Goal: Task Accomplishment & Management: Manage account settings

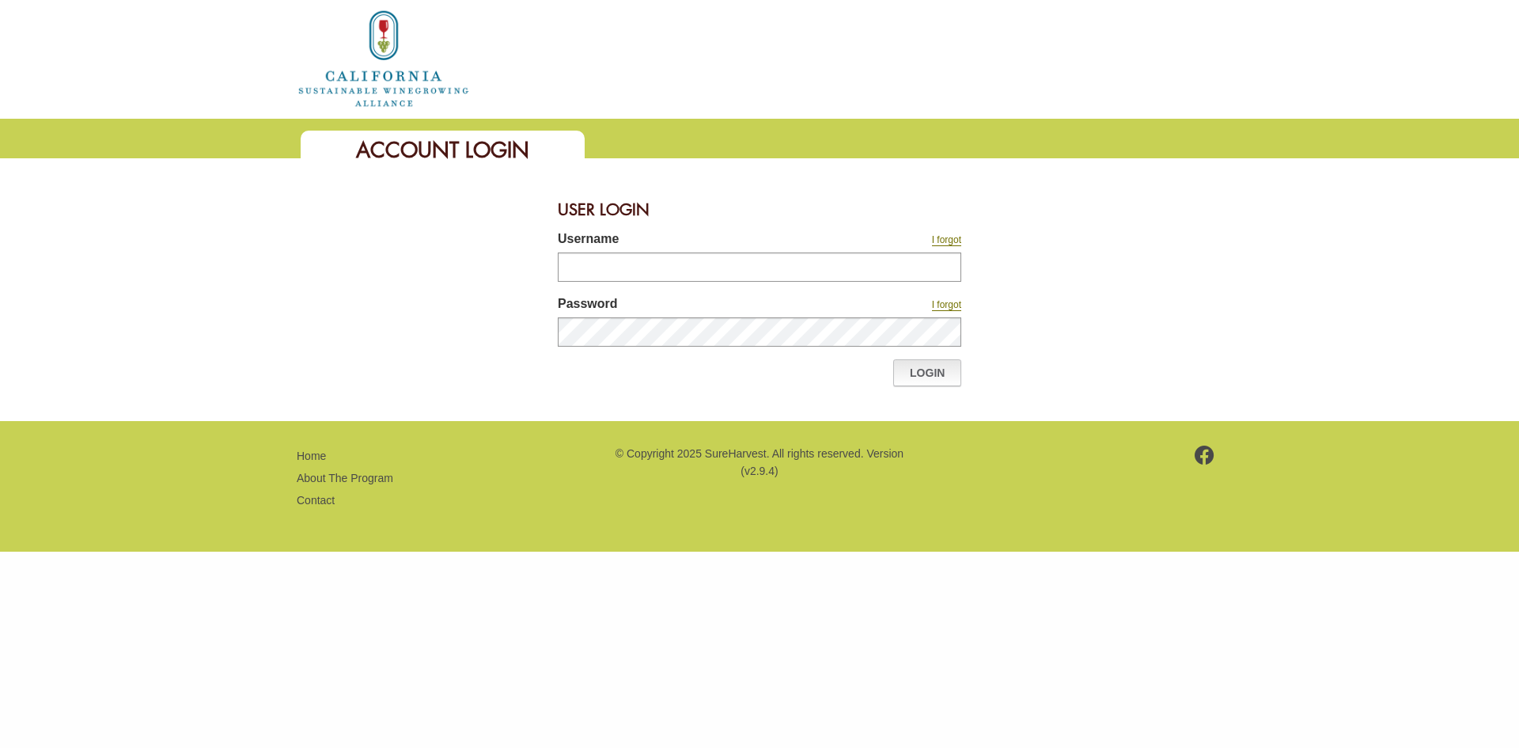
type input "********"
click at [930, 376] on link "Login" at bounding box center [927, 372] width 68 height 27
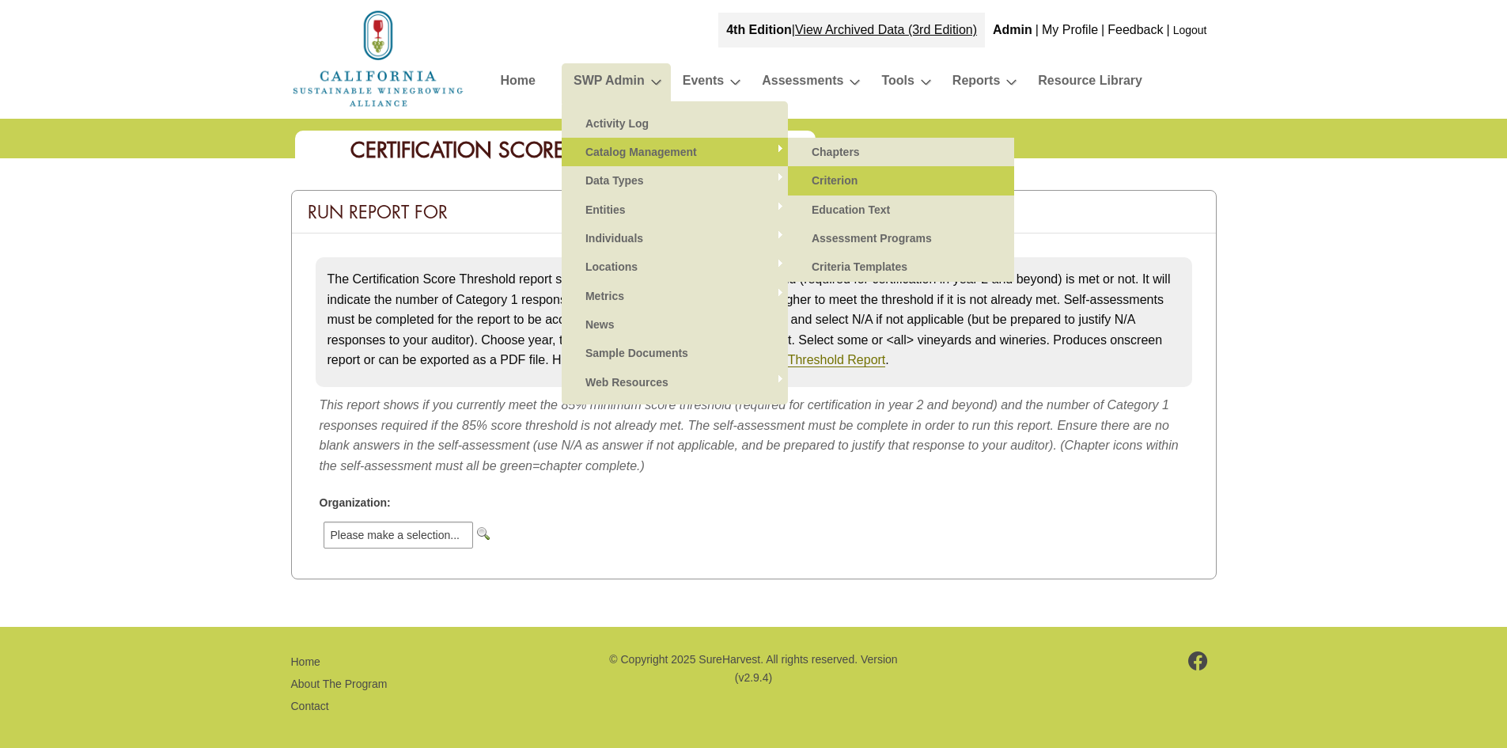
click at [836, 175] on link "Criterion" at bounding box center [901, 180] width 195 height 28
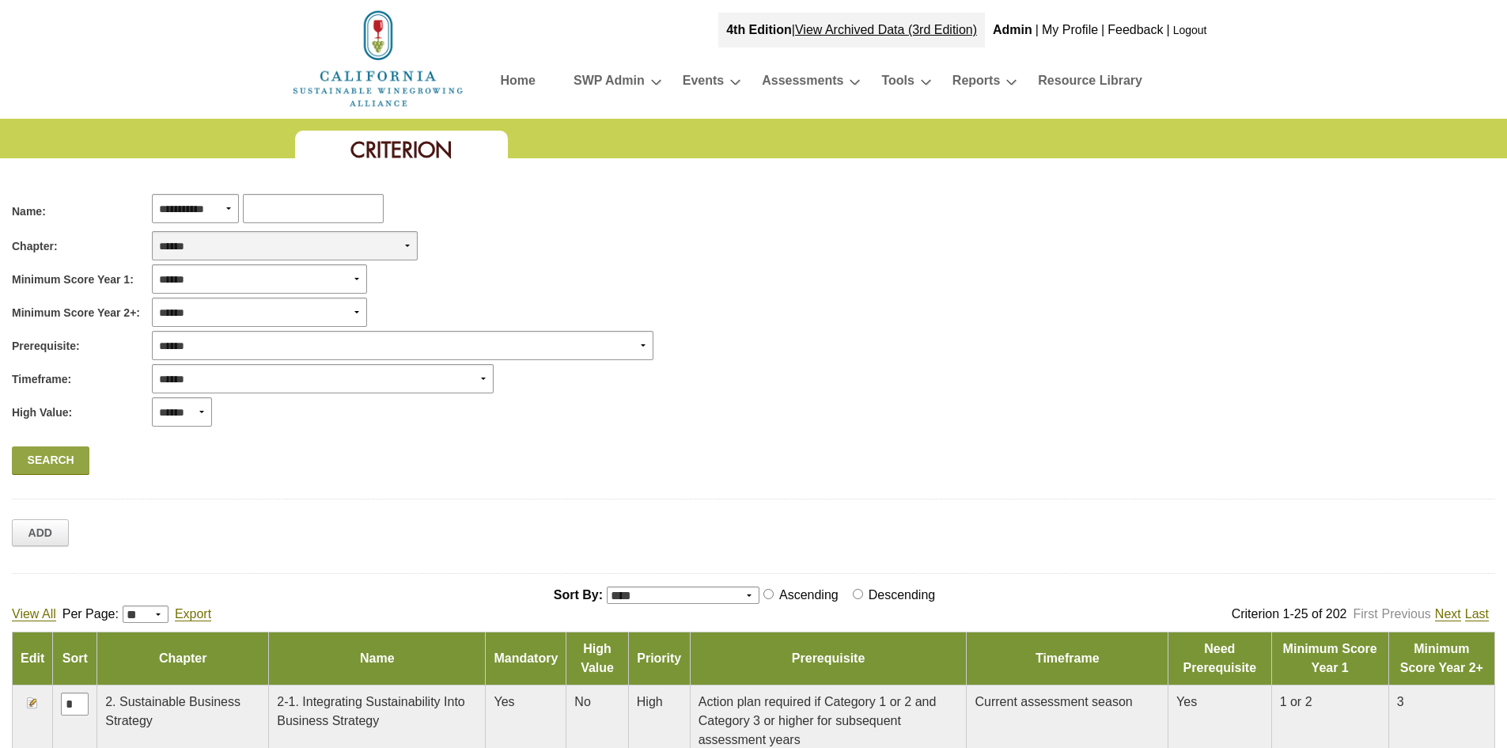
click at [287, 245] on select "**********" at bounding box center [285, 245] width 266 height 29
select select "*"
click at [152, 231] on select "**********" at bounding box center [285, 245] width 266 height 29
click at [66, 458] on link "Search" at bounding box center [51, 460] width 78 height 28
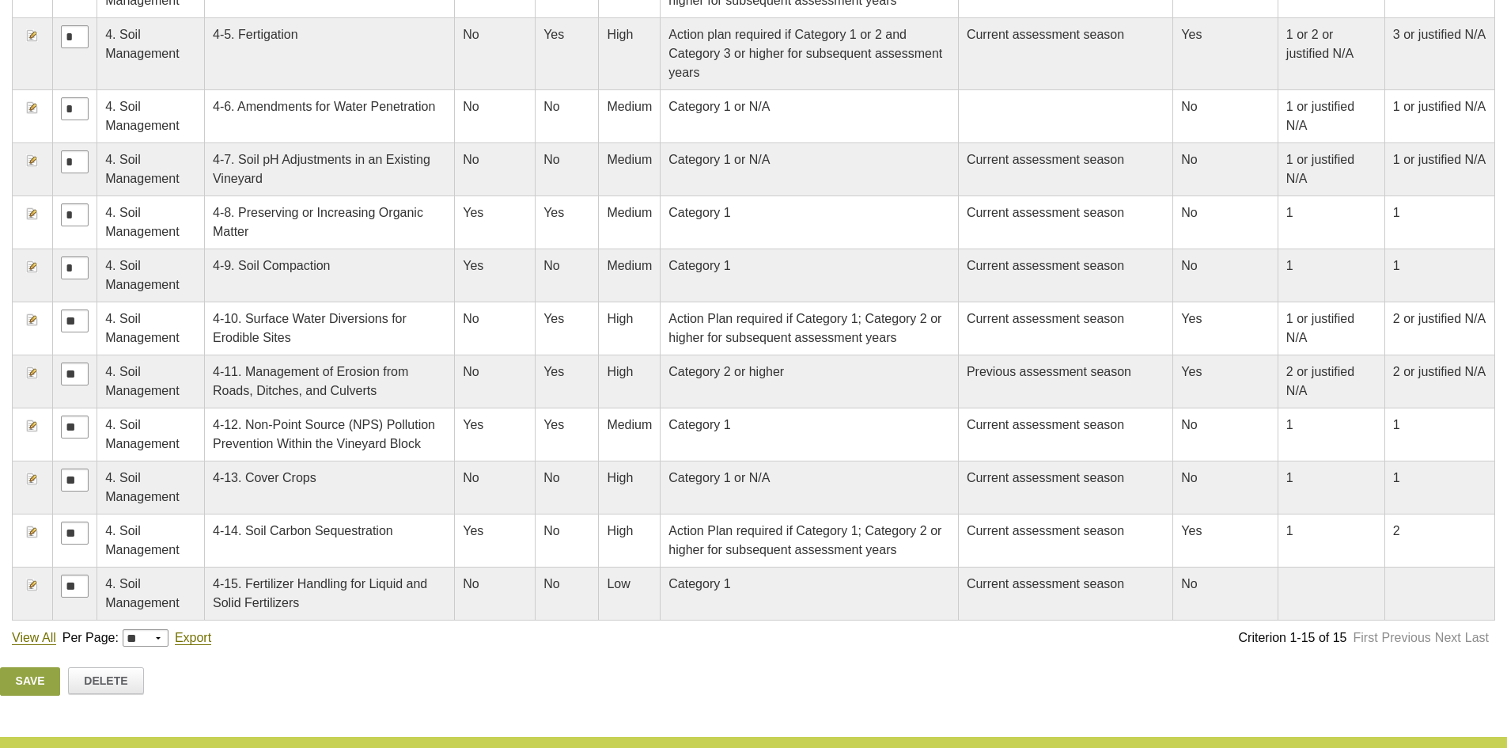
scroll to position [1018, 0]
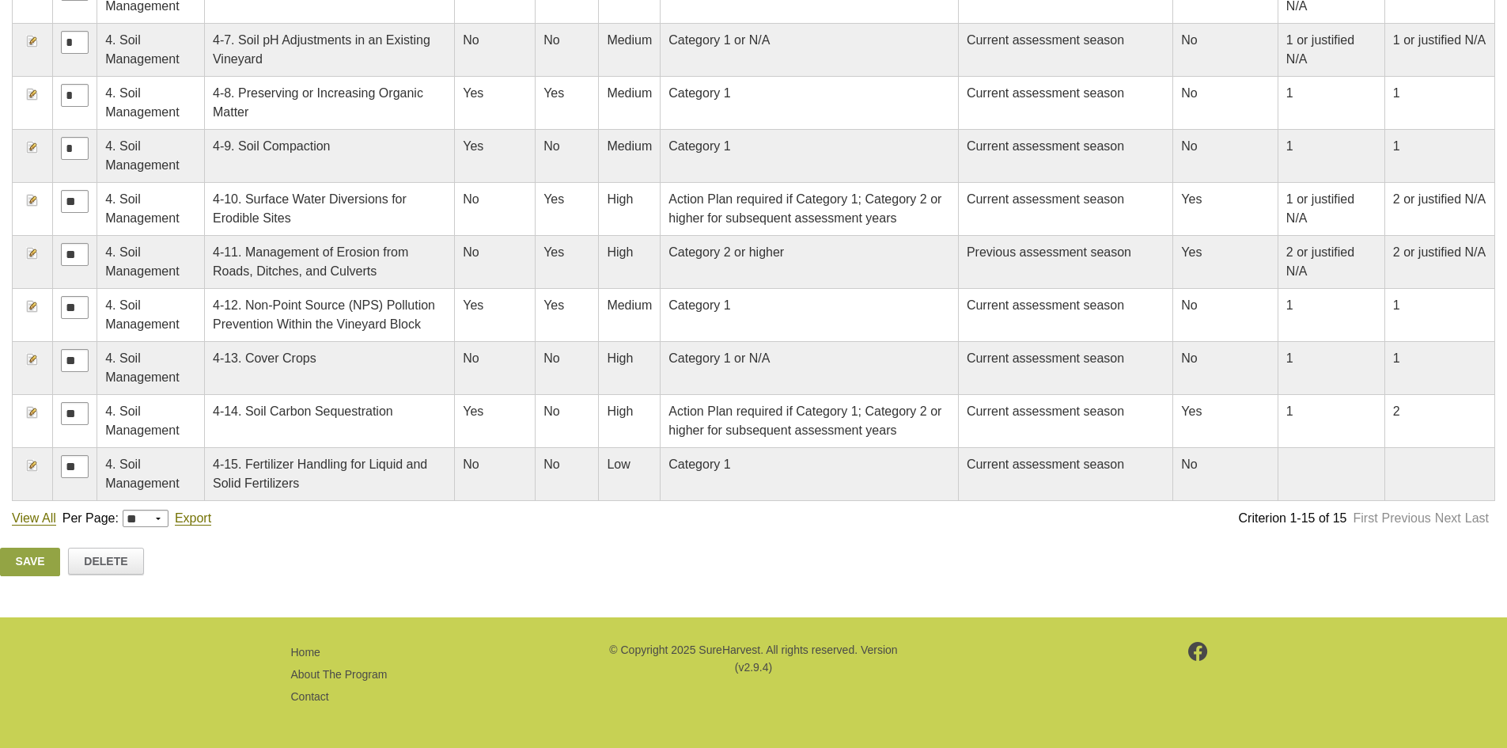
click at [31, 411] on img at bounding box center [32, 412] width 13 height 13
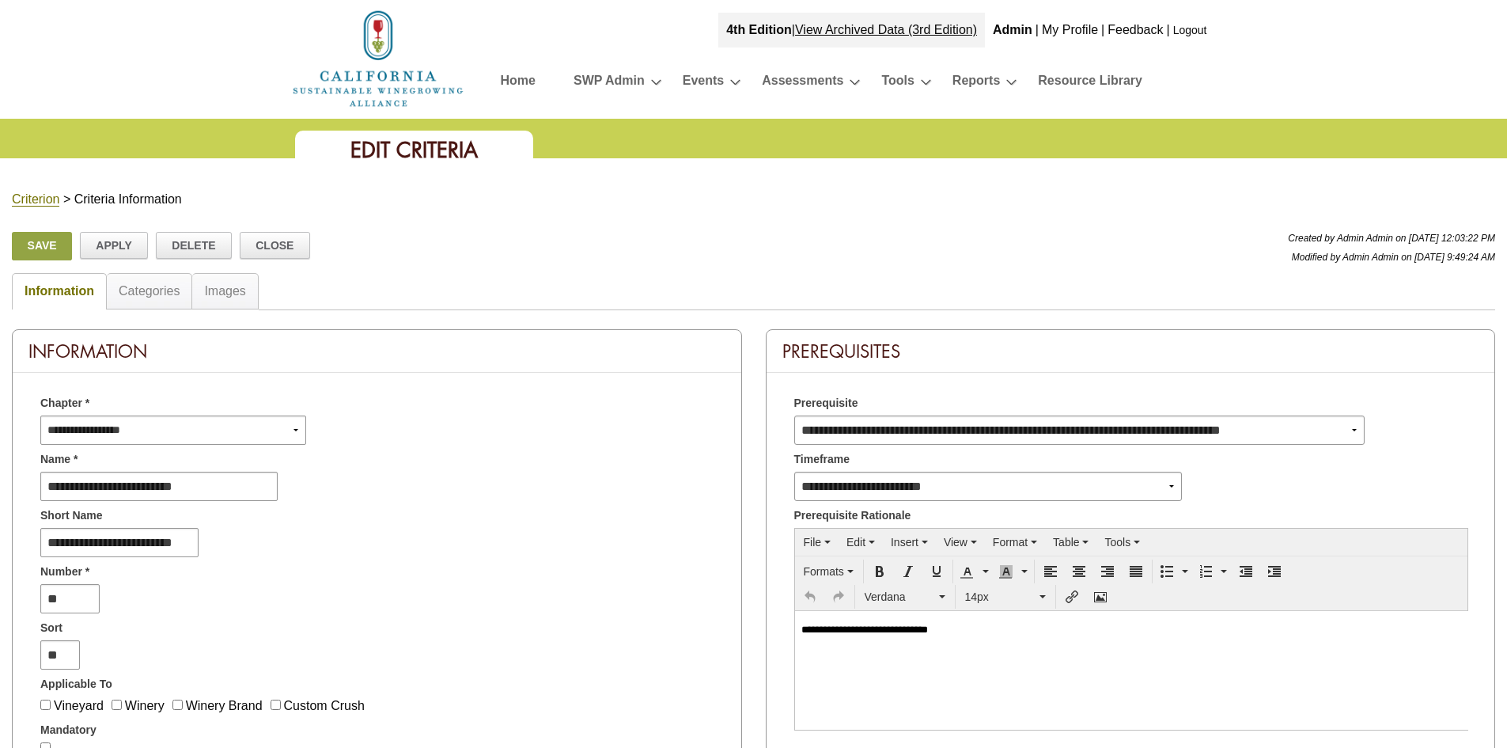
click at [136, 298] on div "Categories" at bounding box center [149, 291] width 85 height 36
click at [139, 281] on div "Categories" at bounding box center [149, 291] width 85 height 36
click at [157, 289] on link "Categories" at bounding box center [149, 290] width 61 height 13
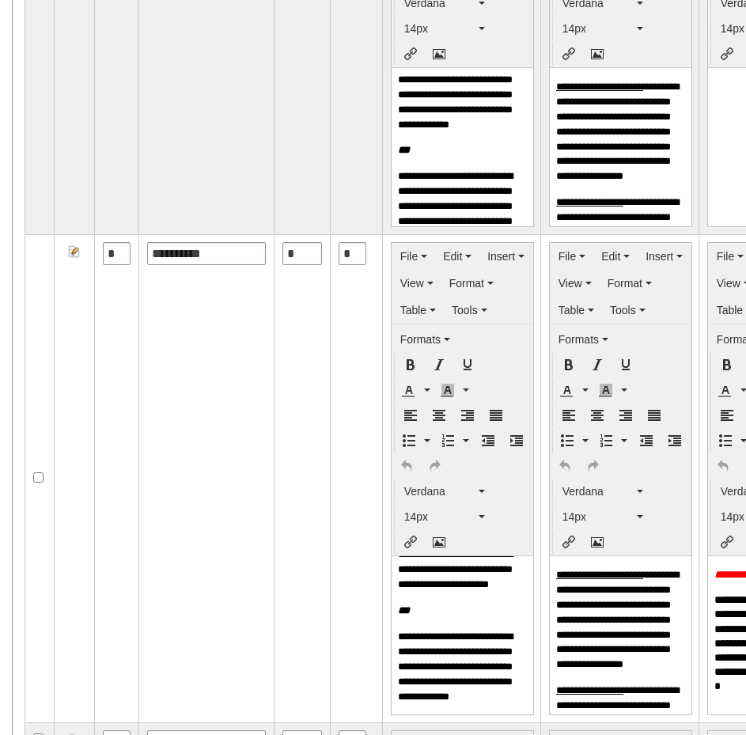
scroll to position [889, 0]
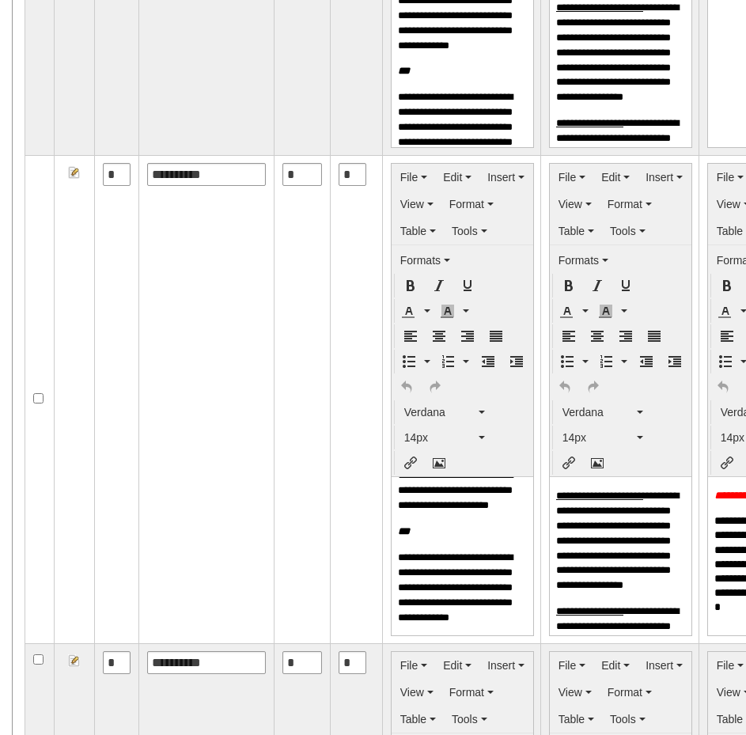
click at [263, 317] on td "**********" at bounding box center [206, 399] width 135 height 488
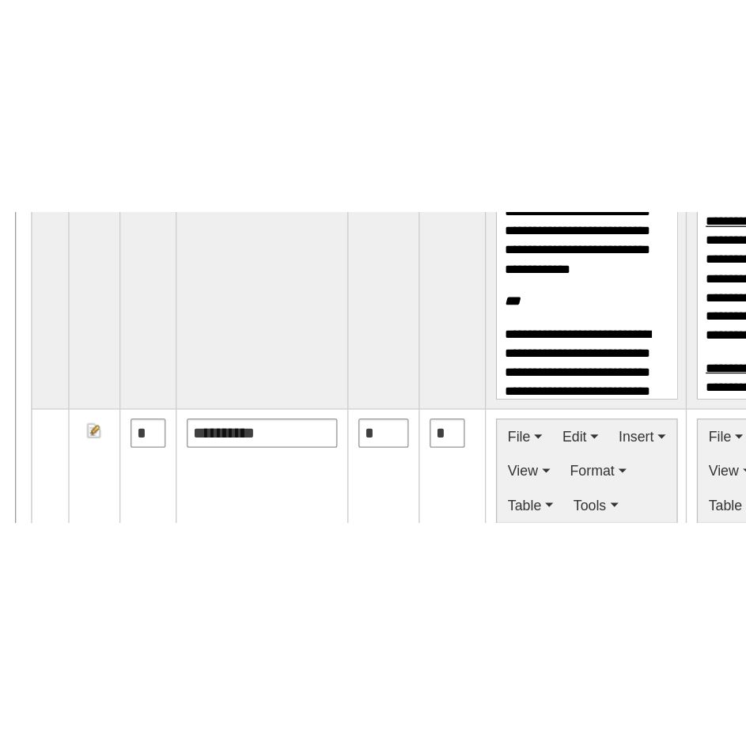
scroll to position [30, 0]
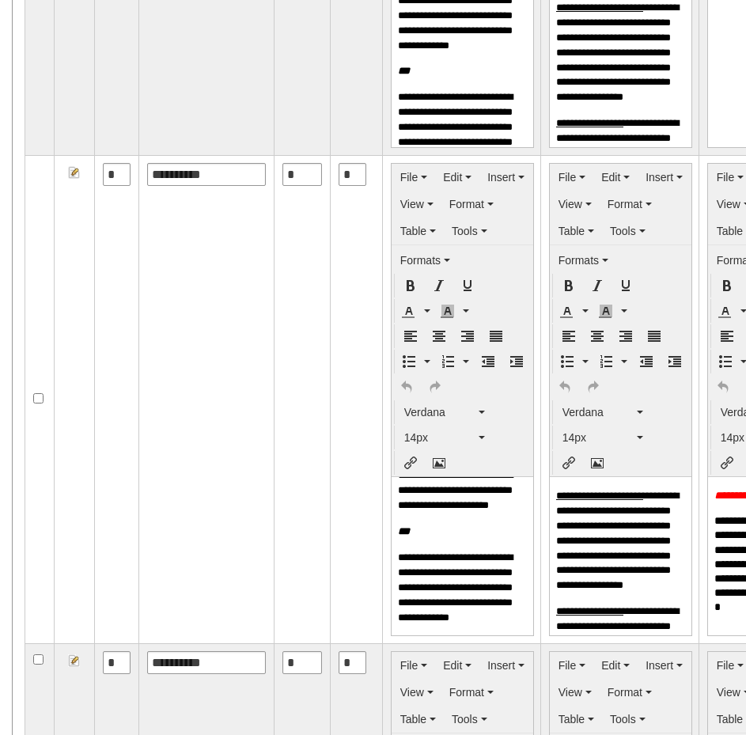
click at [564, 8] on u "**********" at bounding box center [594, 7] width 79 height 10
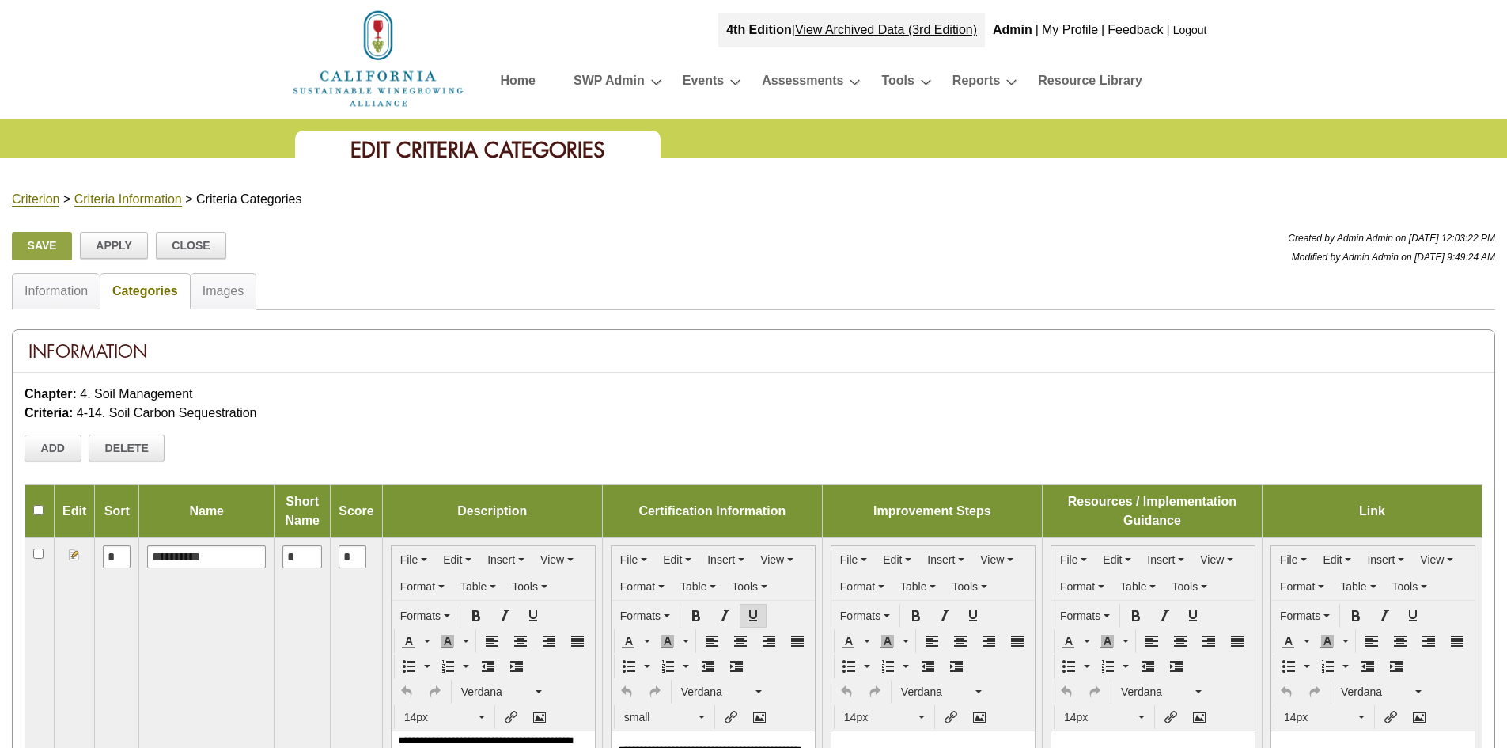
scroll to position [103, 0]
click at [30, 191] on div "Criterion > Criteria Information > Criteria Categories" at bounding box center [753, 199] width 1507 height 19
click at [31, 192] on link "Criterion" at bounding box center [35, 199] width 47 height 14
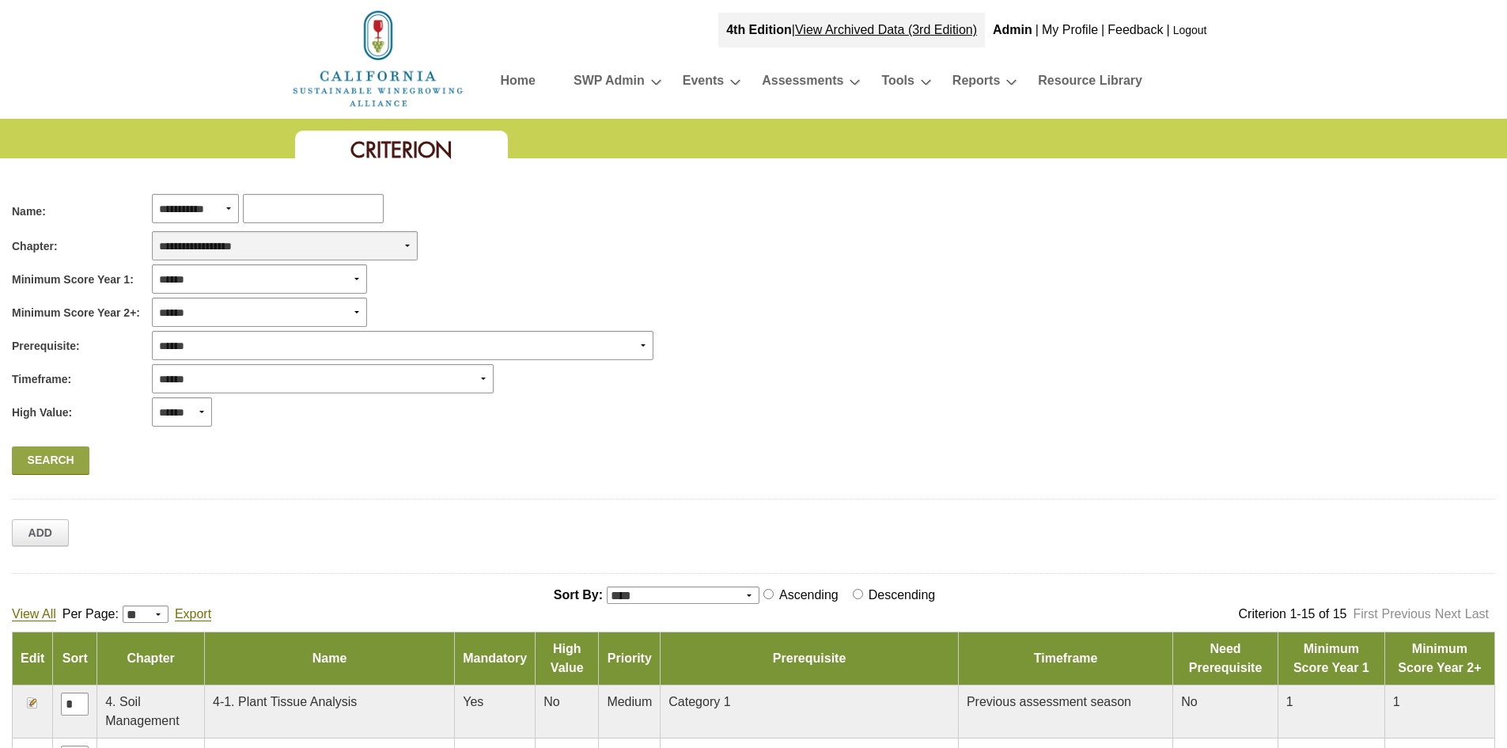
click at [296, 241] on select "**********" at bounding box center [285, 245] width 266 height 29
select select "*"
click at [152, 231] on select "**********" at bounding box center [285, 245] width 266 height 29
click at [49, 458] on link "Search" at bounding box center [51, 460] width 78 height 28
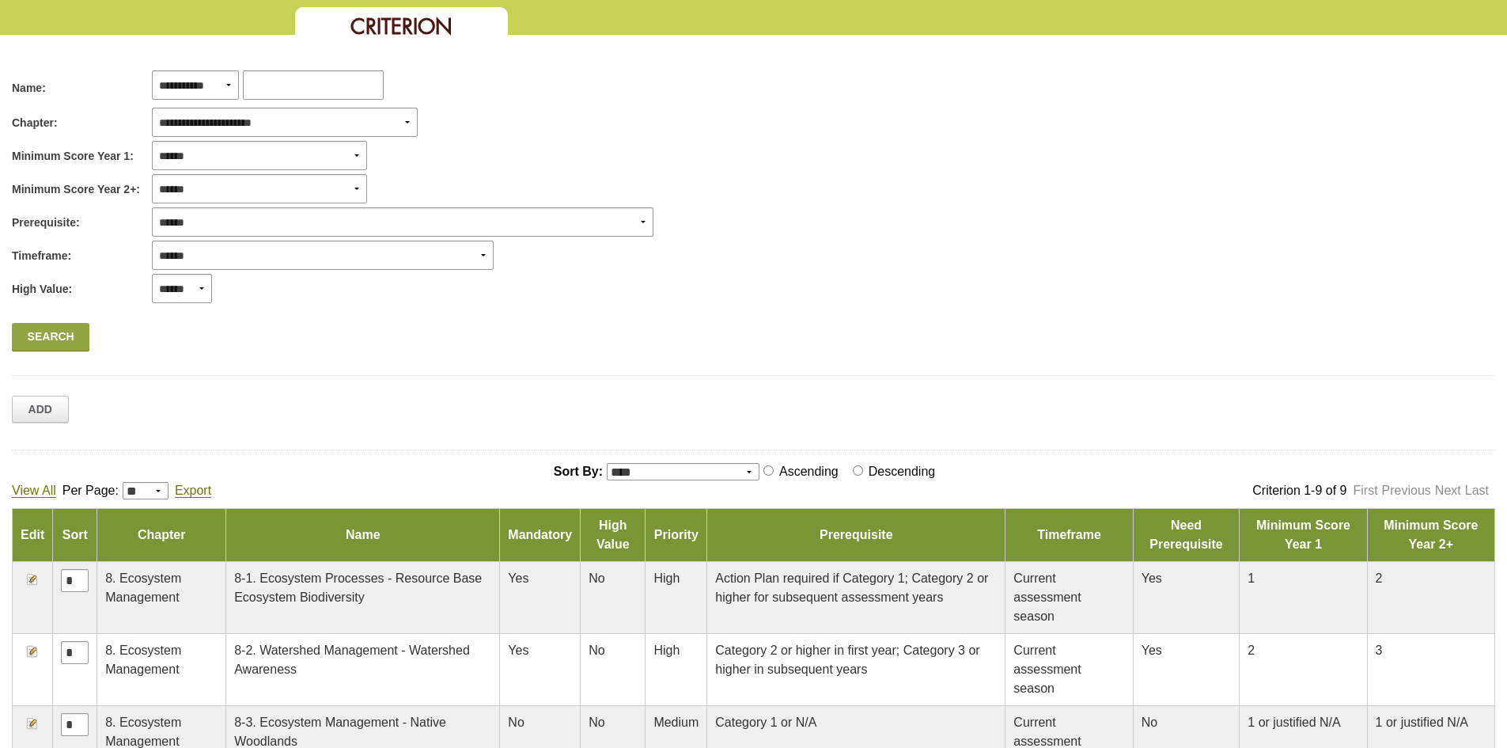
scroll to position [396, 0]
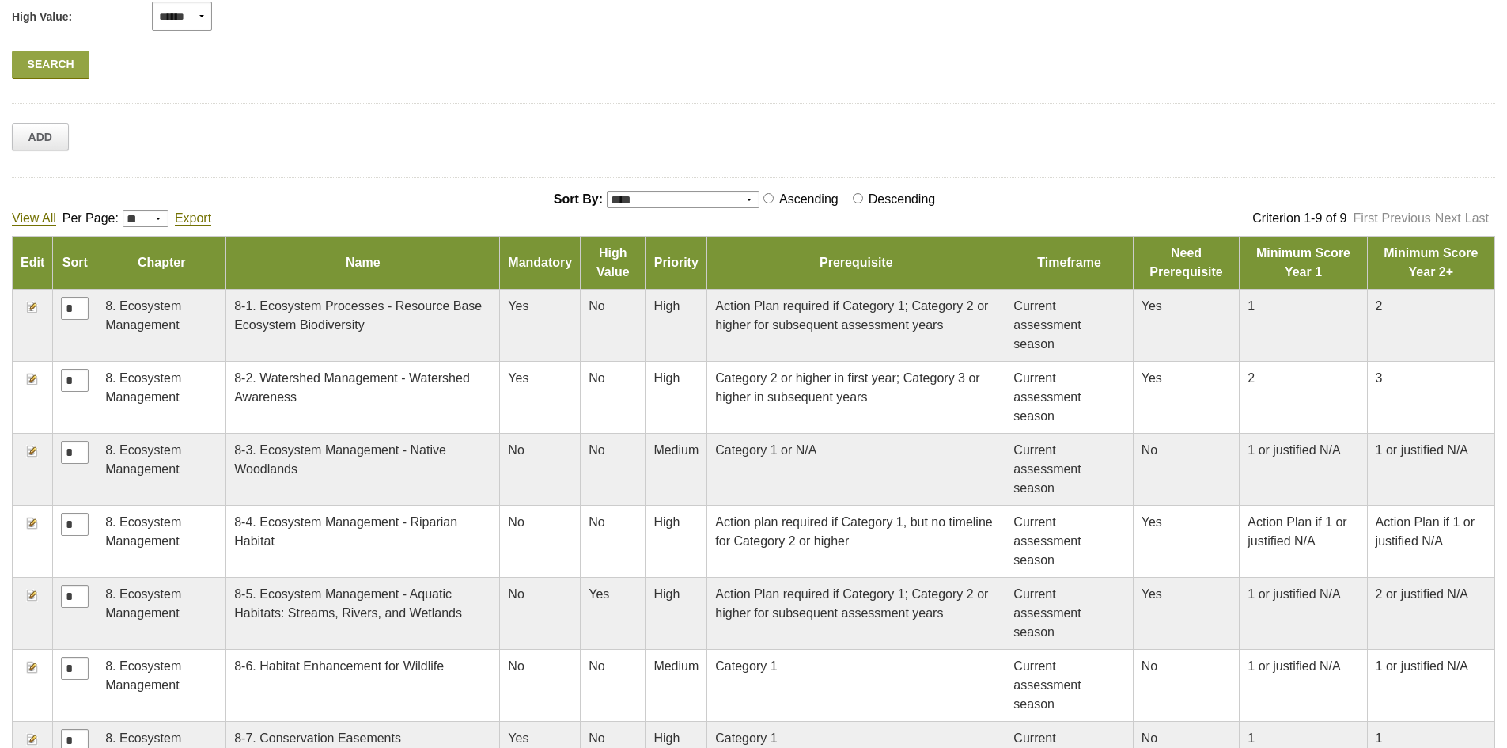
click at [34, 309] on img at bounding box center [32, 307] width 13 height 13
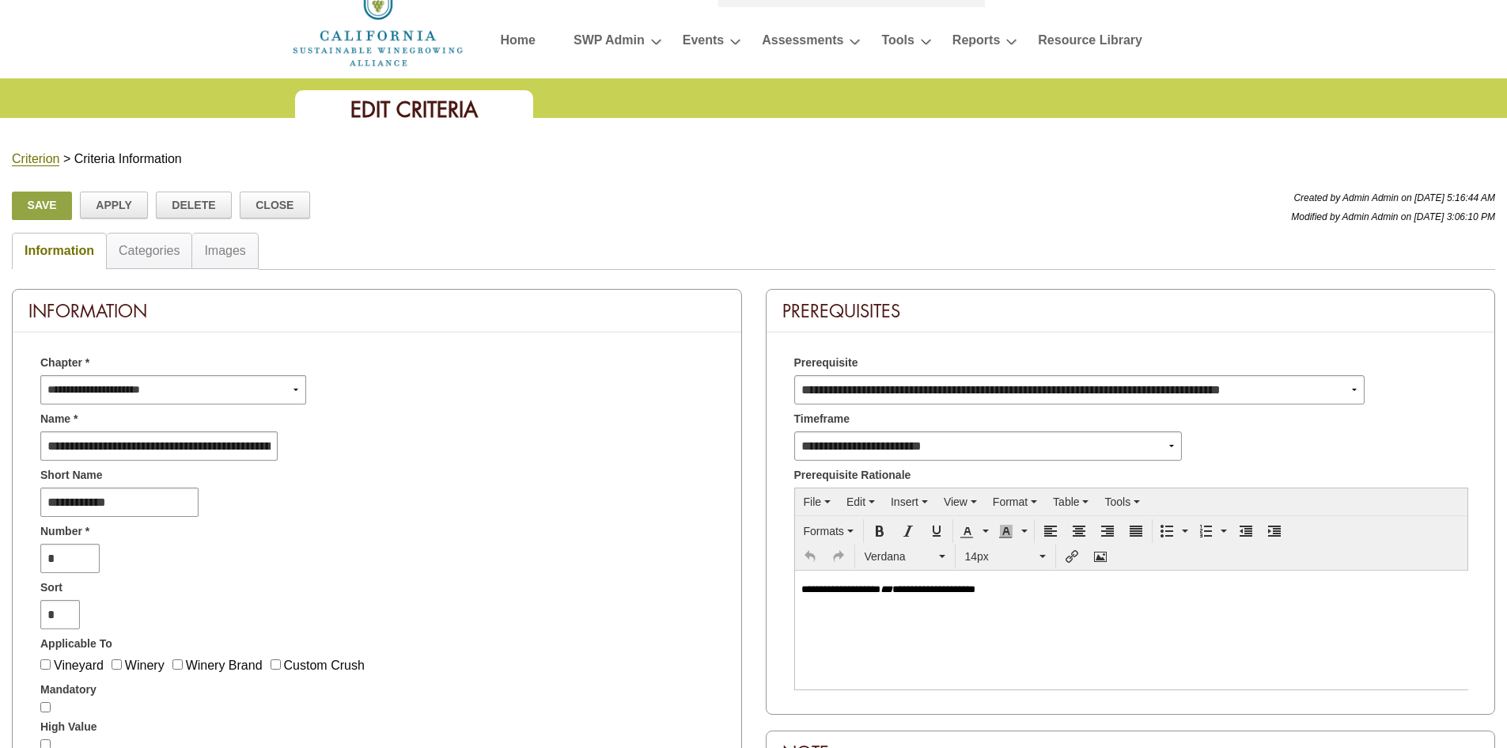
scroll to position [79, 0]
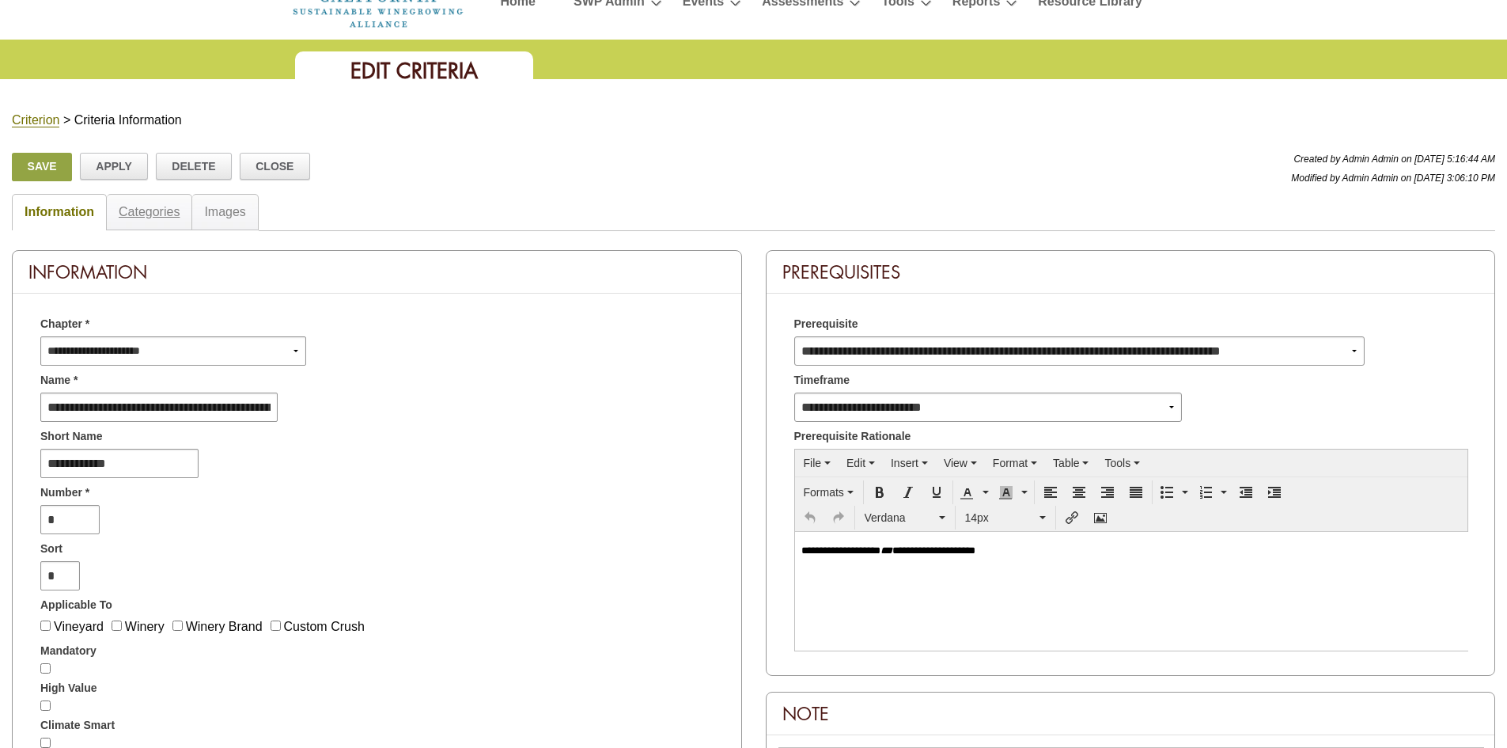
click at [140, 213] on link "Categories" at bounding box center [149, 211] width 61 height 13
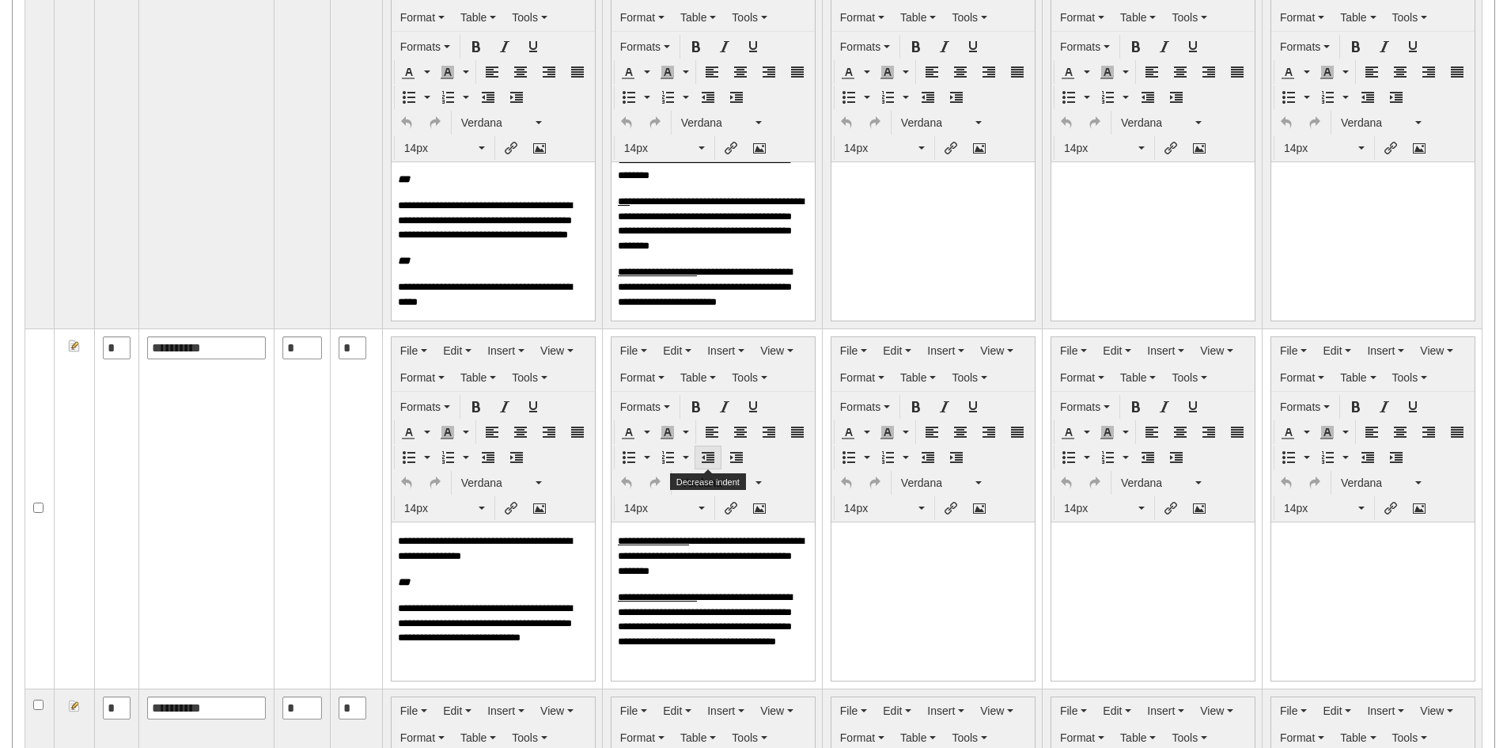
scroll to position [475, 0]
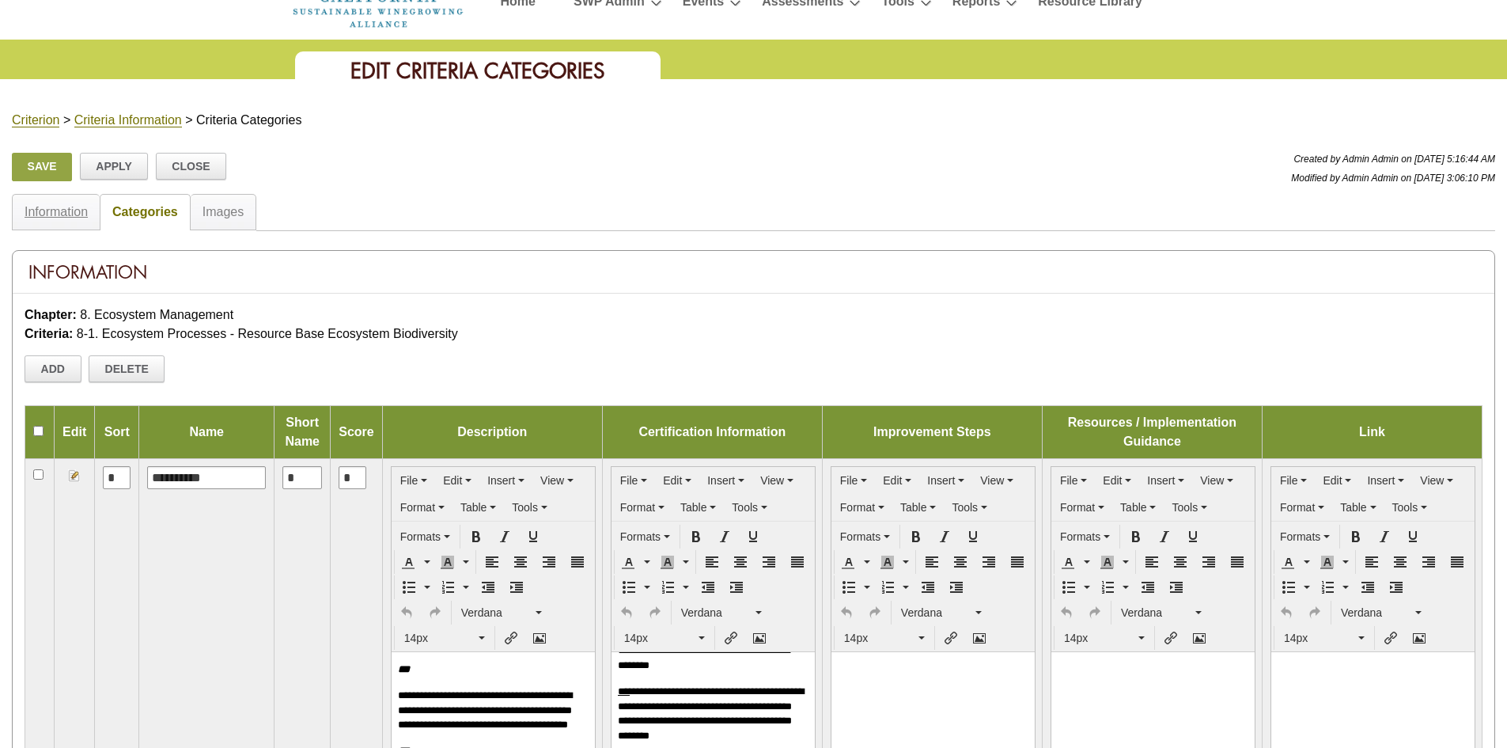
click at [36, 212] on link "Information" at bounding box center [56, 211] width 63 height 13
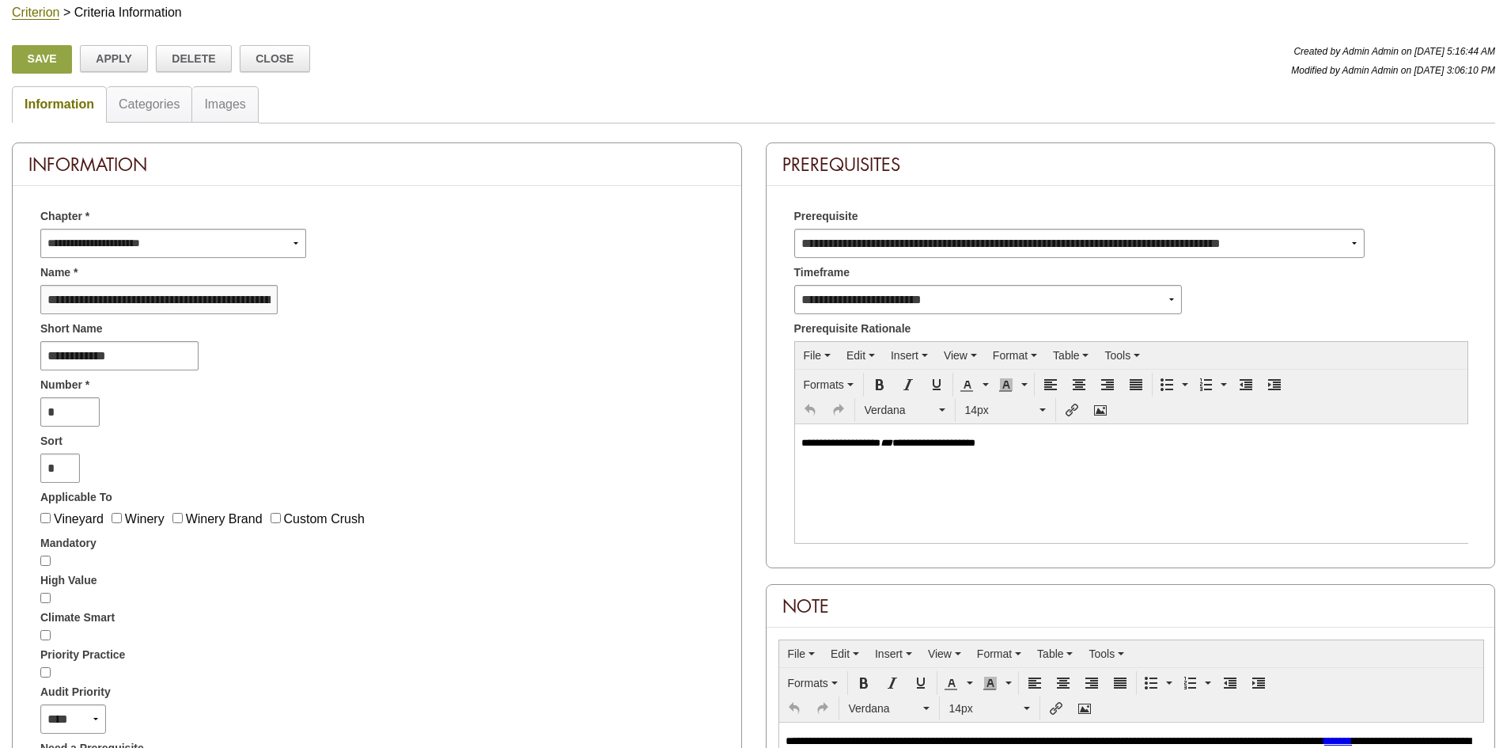
scroll to position [158, 0]
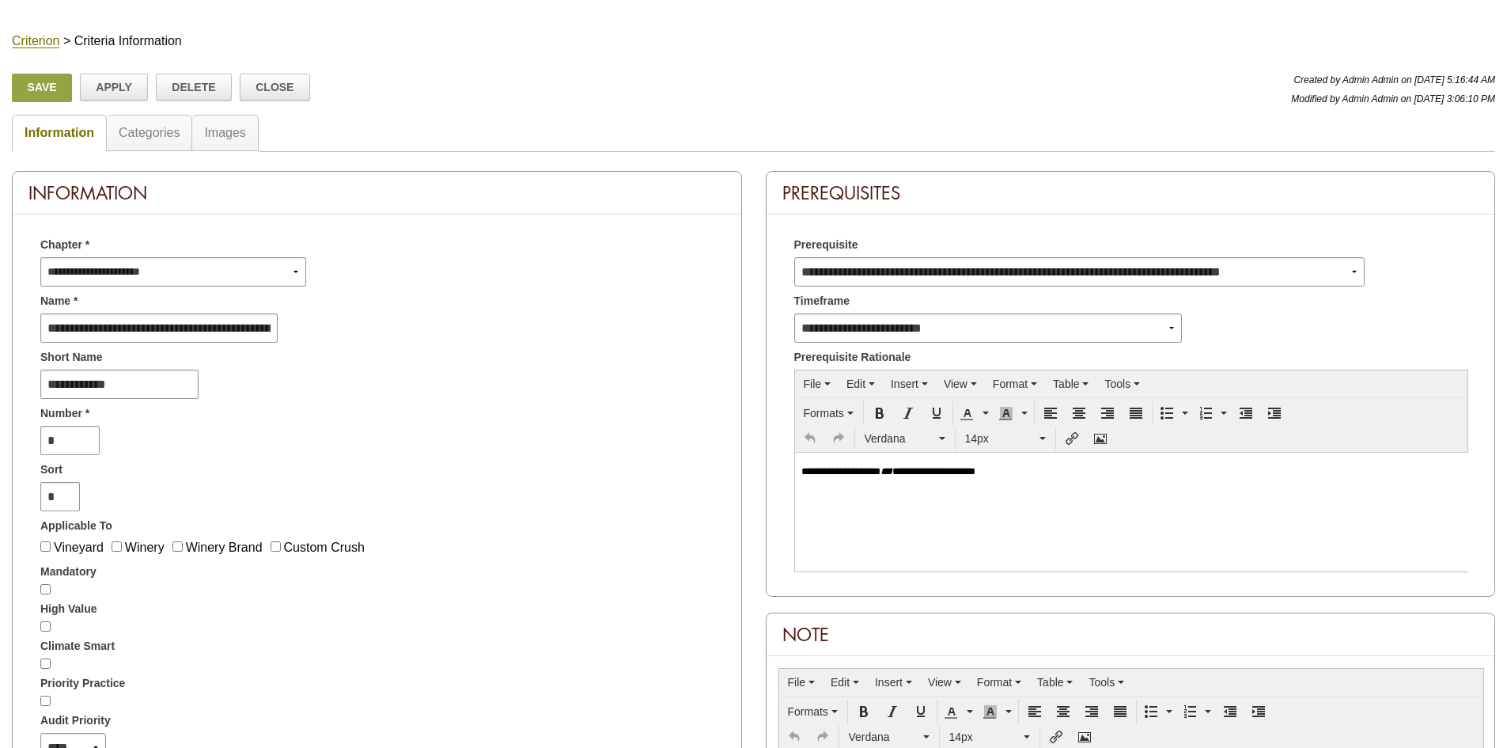
click at [138, 123] on div "Categories" at bounding box center [149, 133] width 85 height 36
click at [143, 135] on link "Categories" at bounding box center [149, 132] width 61 height 13
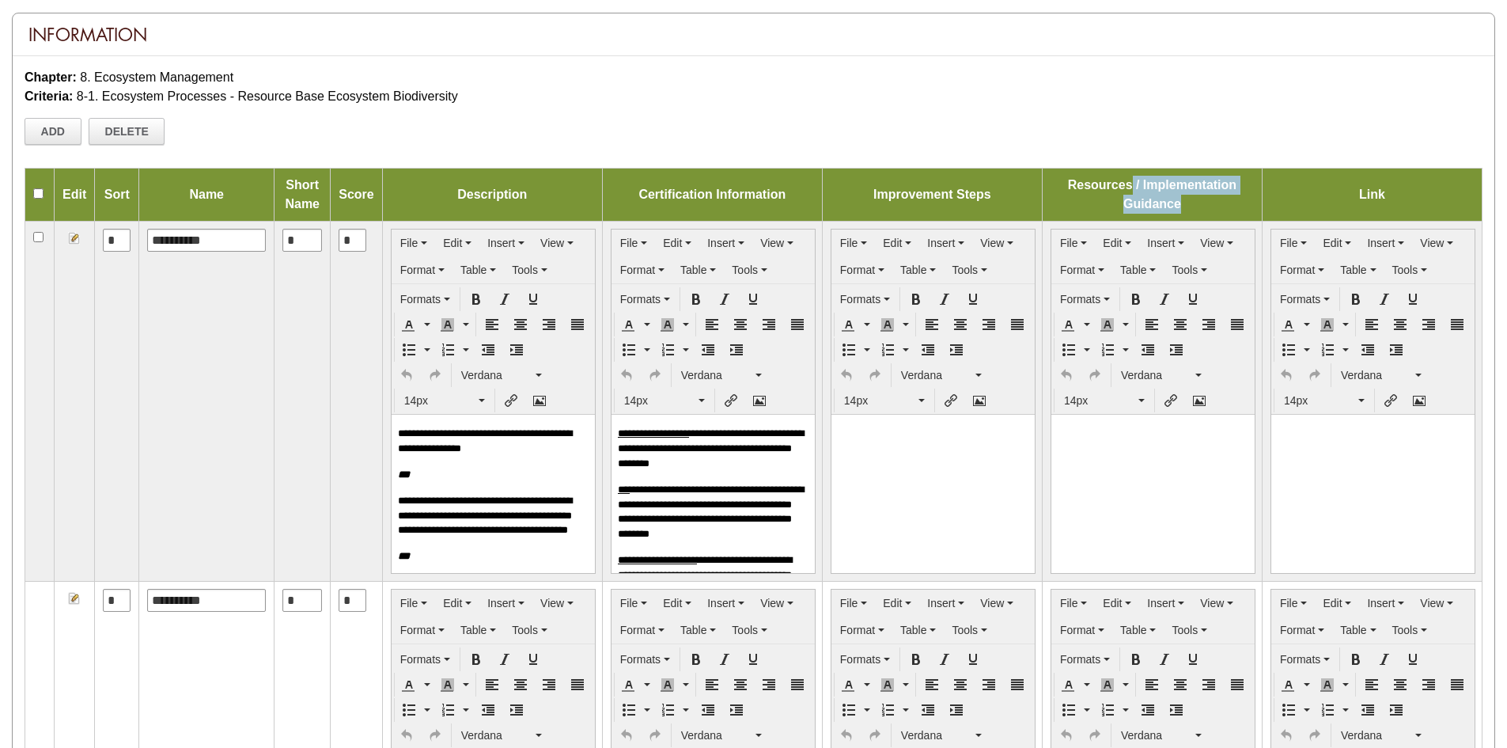
drag, startPoint x: 1182, startPoint y: 201, endPoint x: 1134, endPoint y: 185, distance: 50.8
click at [1134, 185] on td "Resources / Implementation Guidance" at bounding box center [1152, 194] width 220 height 53
drag, startPoint x: 1068, startPoint y: 185, endPoint x: 1204, endPoint y: 207, distance: 137.9
click at [1204, 207] on td "Resources / Implementation Guidance" at bounding box center [1152, 194] width 220 height 53
click at [1134, 118] on div "Add Delete" at bounding box center [754, 137] width 1458 height 62
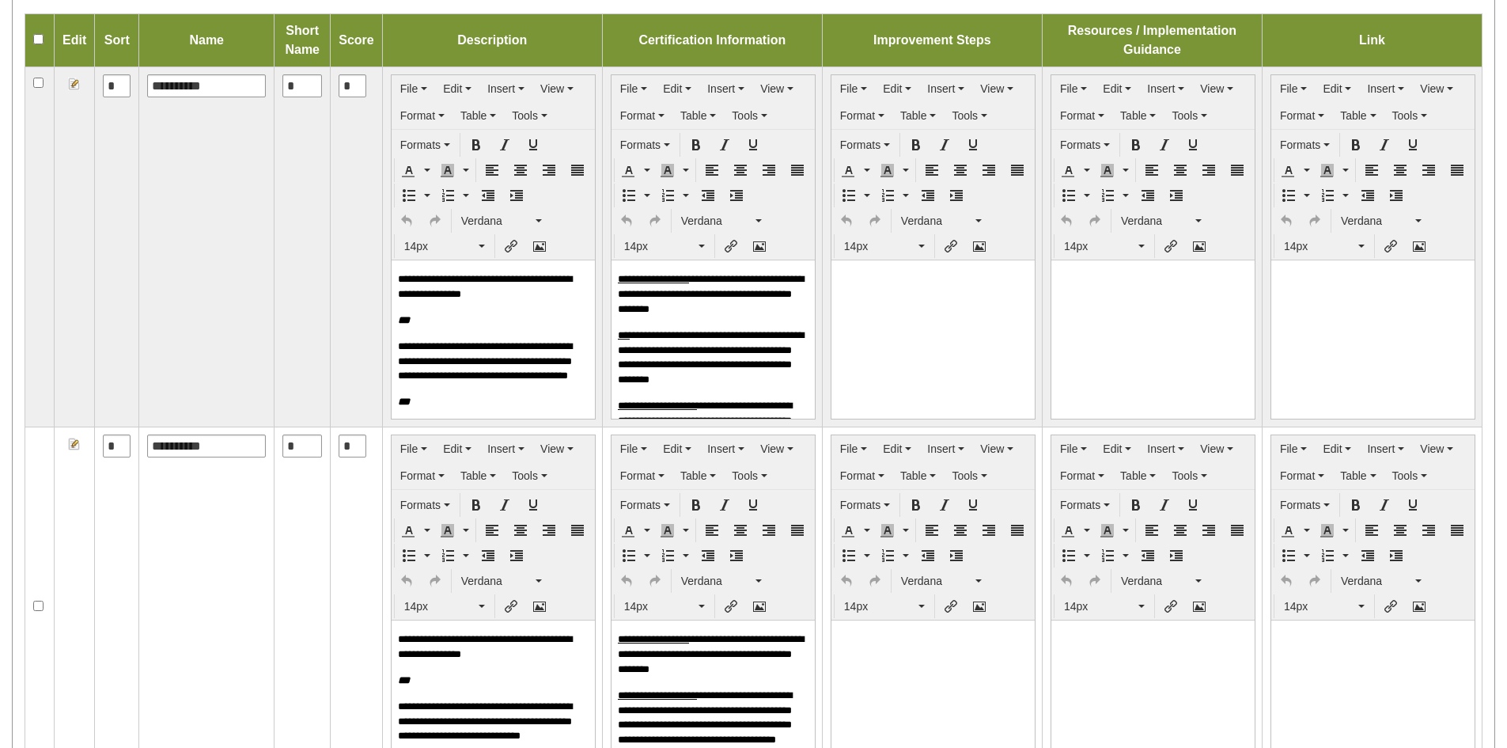
scroll to position [317, 0]
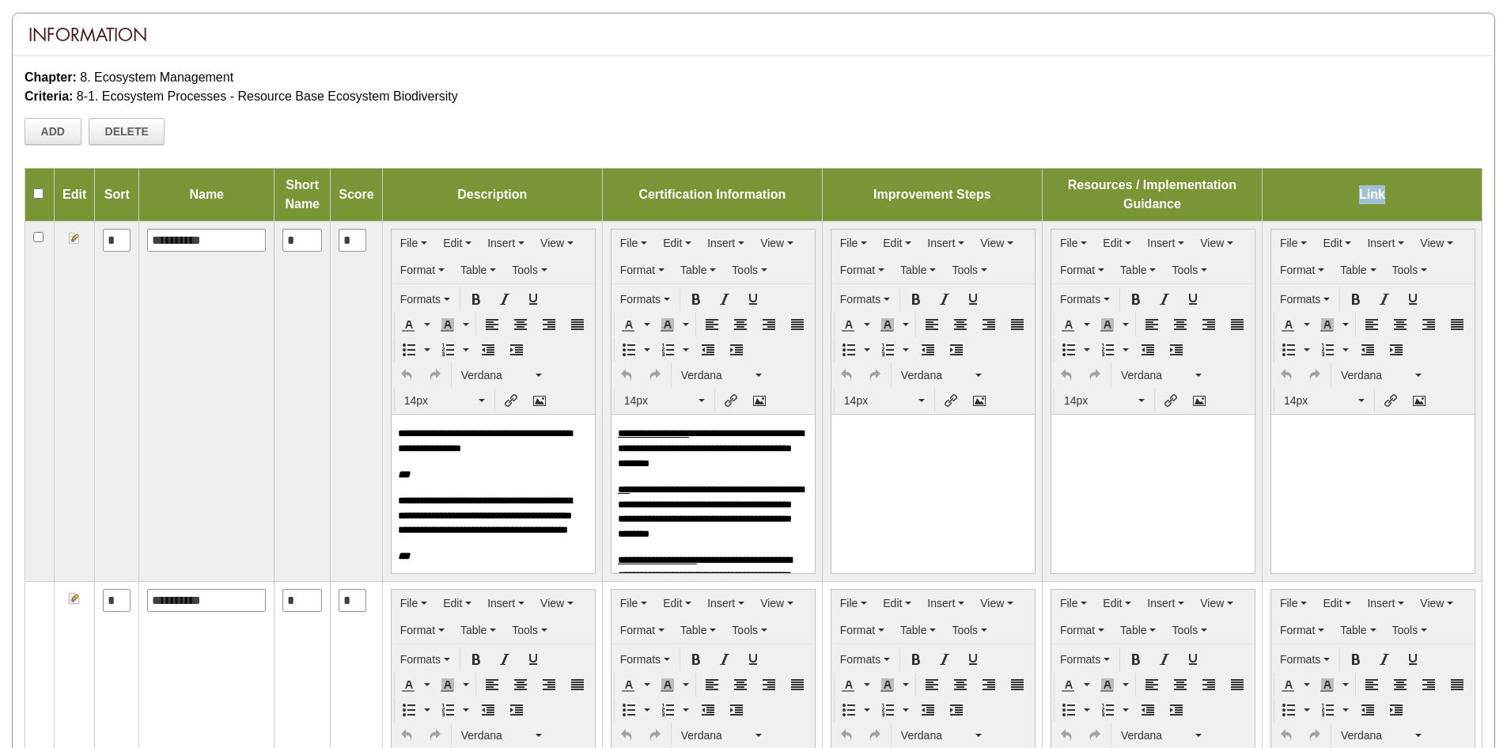
drag, startPoint x: 1395, startPoint y: 202, endPoint x: 1351, endPoint y: 202, distance: 44.3
click at [1351, 202] on td "Link" at bounding box center [1372, 194] width 220 height 53
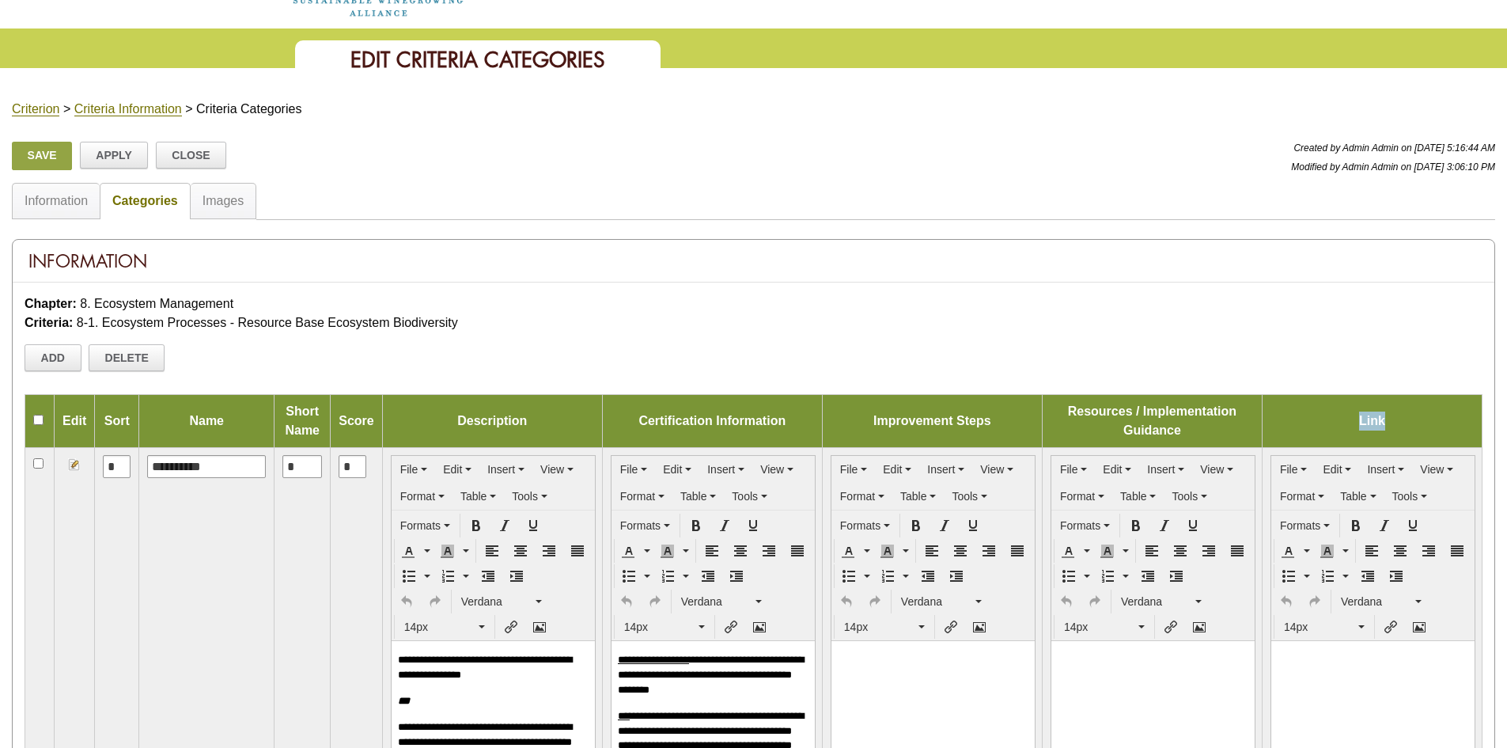
scroll to position [0, 0]
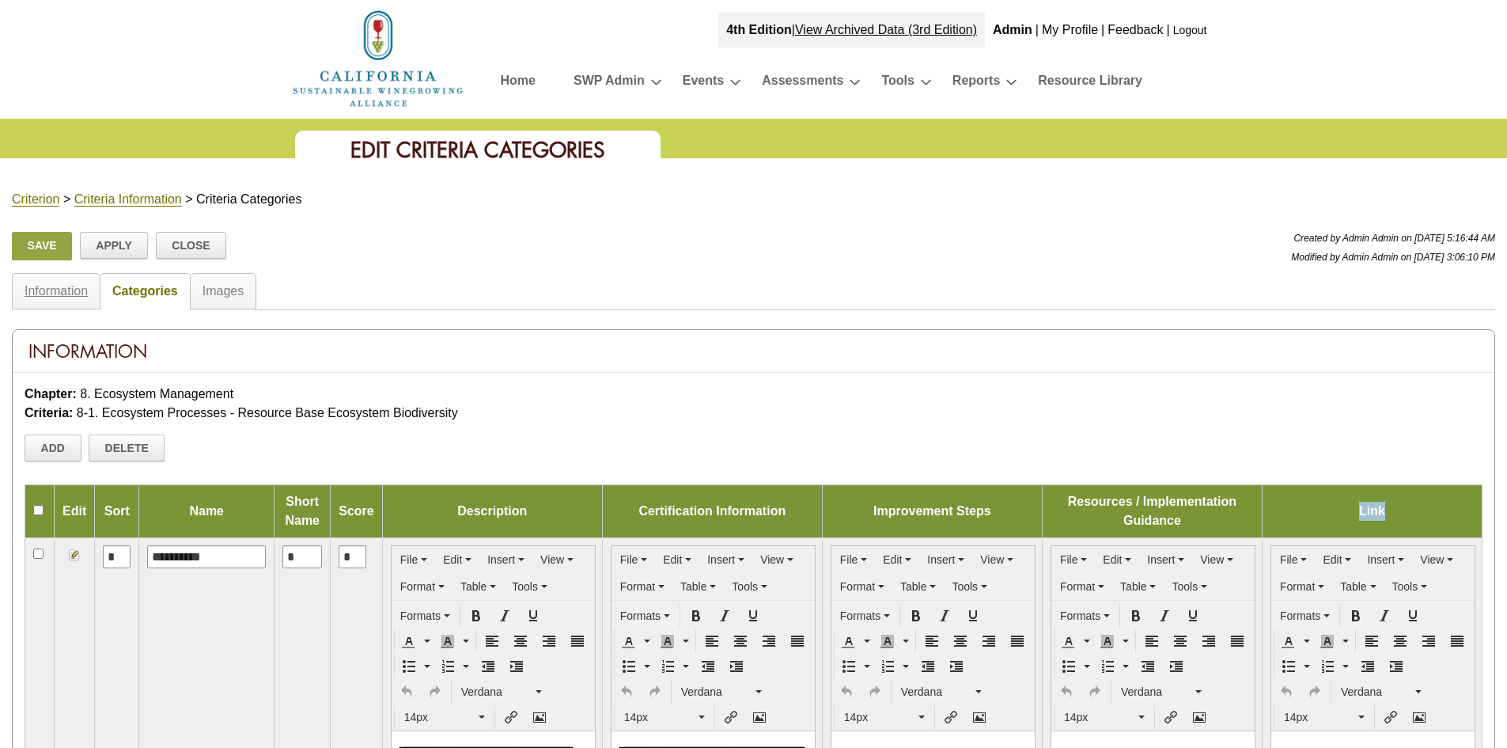
click at [47, 293] on link "Information" at bounding box center [56, 290] width 63 height 13
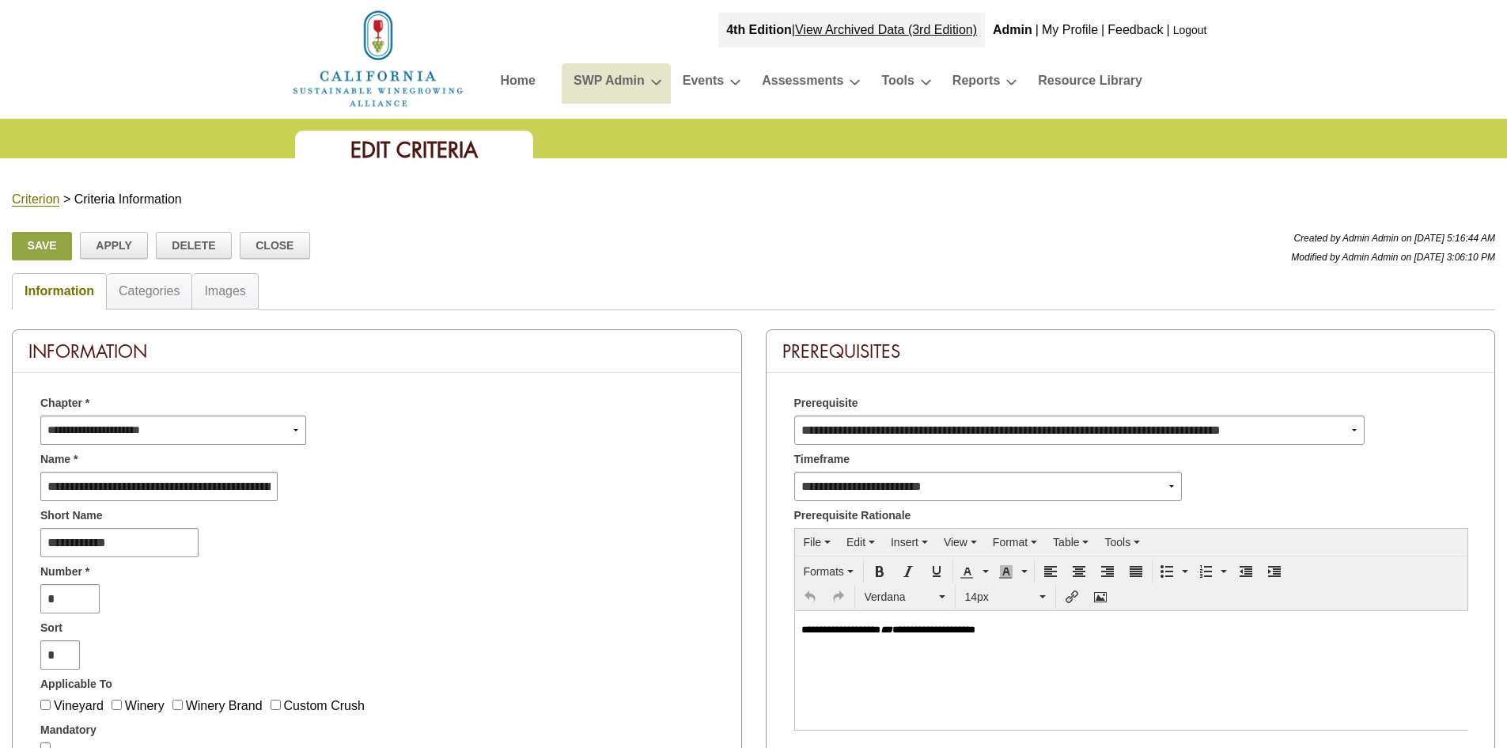
drag, startPoint x: 914, startPoint y: 197, endPoint x: 646, endPoint y: 98, distance: 285.2
click at [914, 197] on div "Criterion > Criteria Information" at bounding box center [753, 199] width 1507 height 19
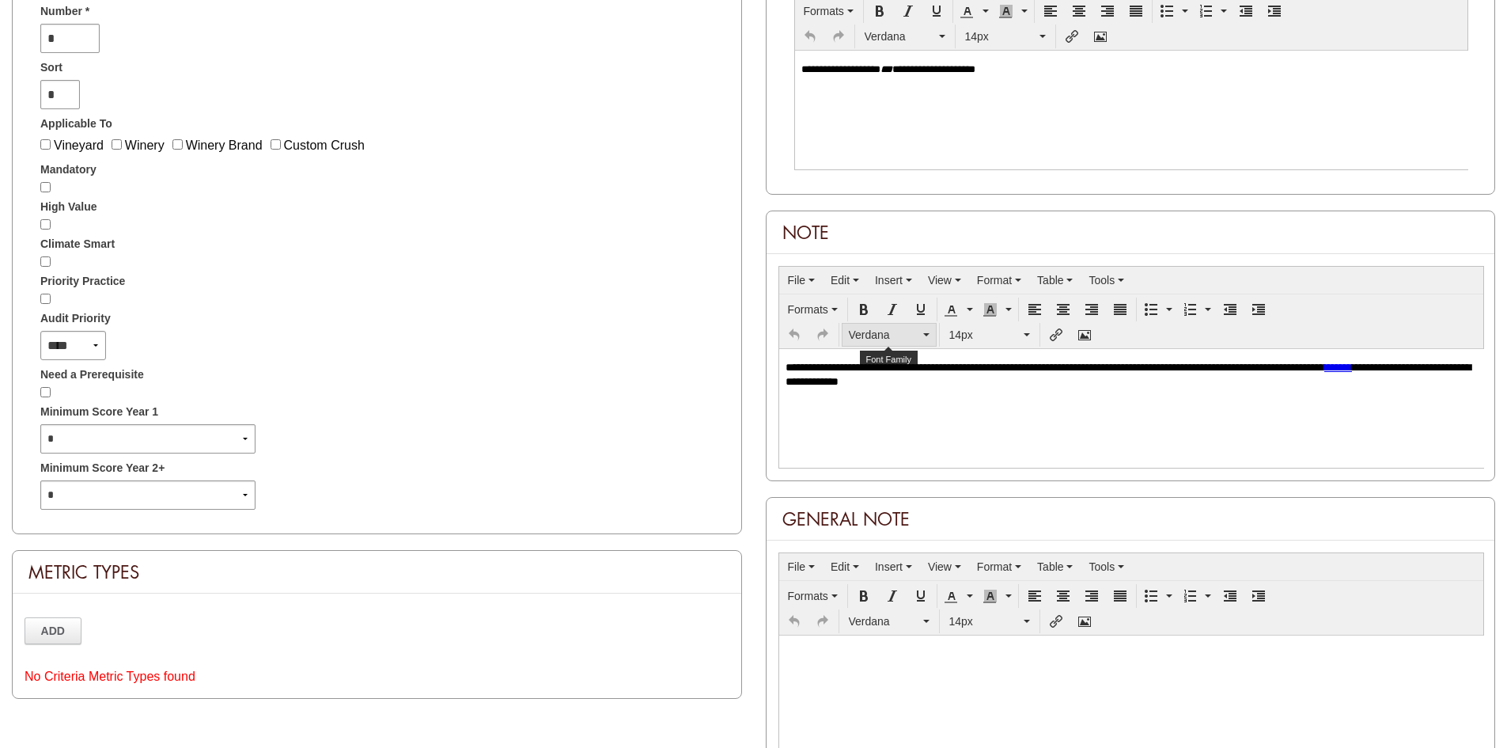
scroll to position [791, 0]
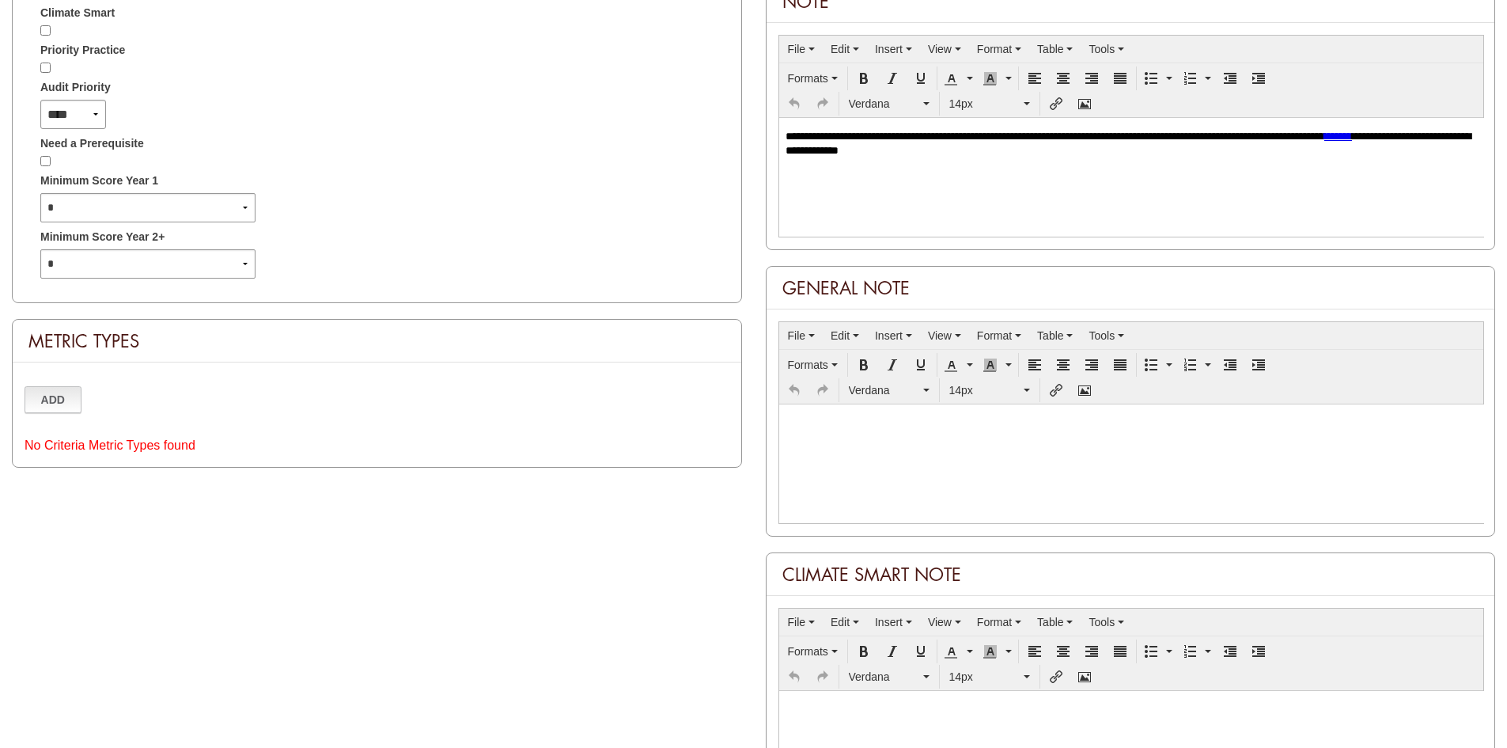
click at [81, 408] on link "Add" at bounding box center [53, 399] width 57 height 27
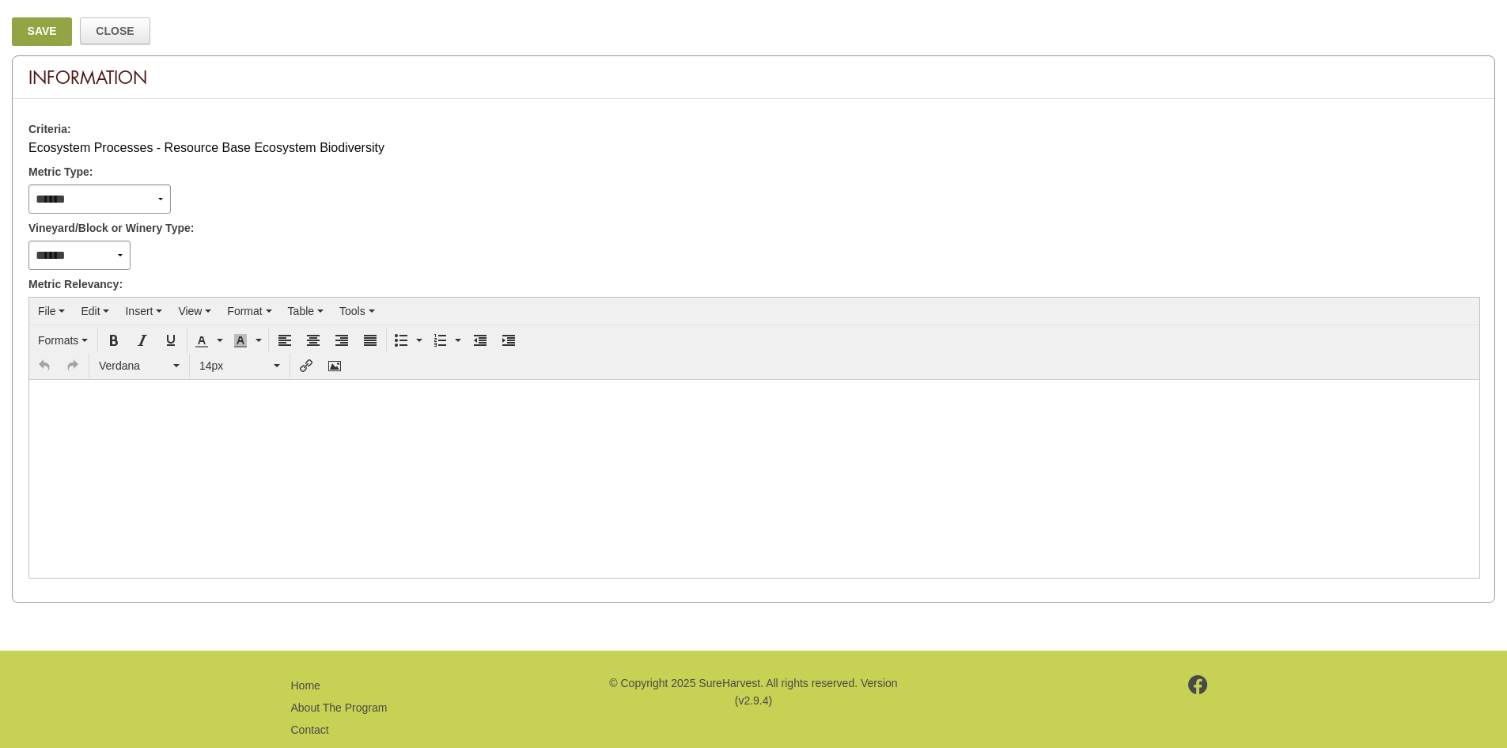
scroll to position [248, 0]
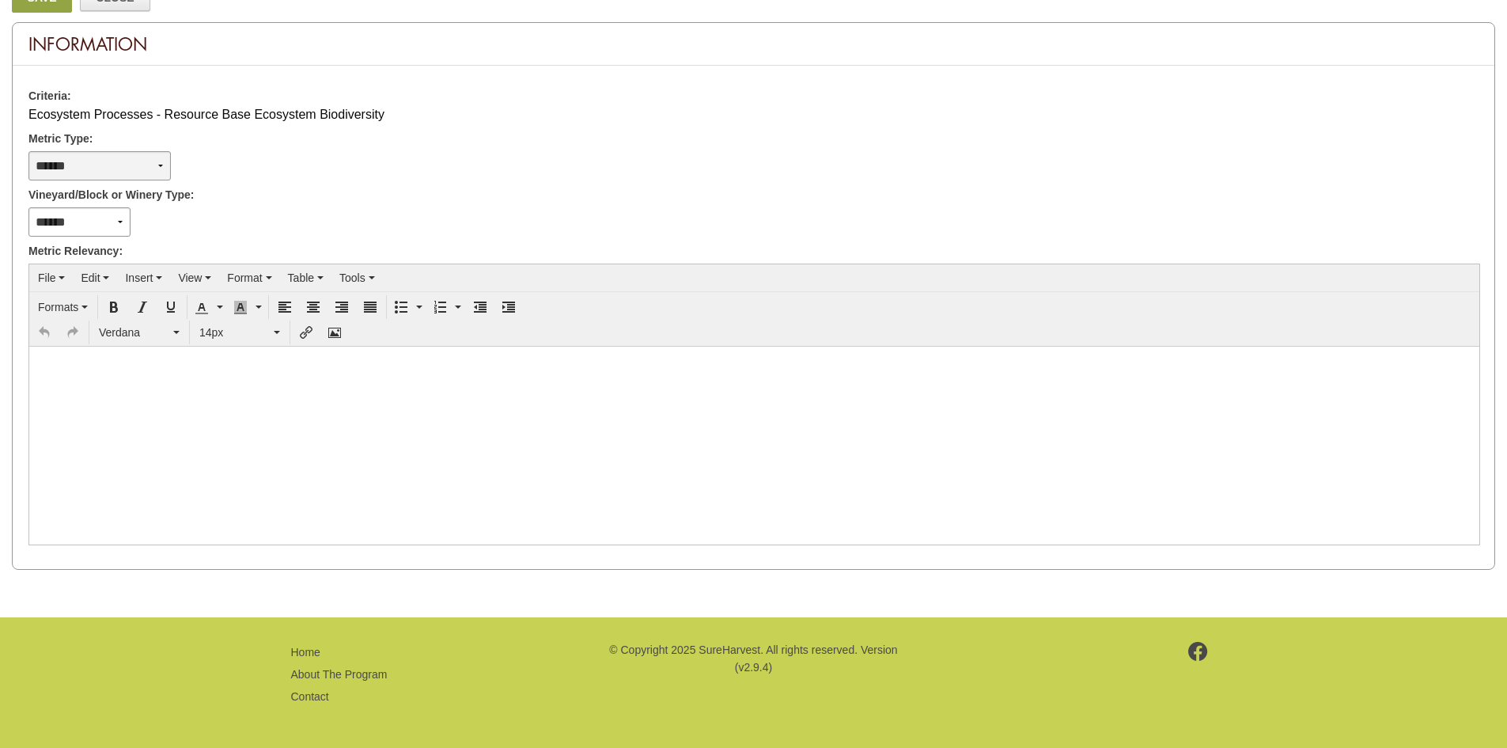
click at [166, 174] on select "**********" at bounding box center [99, 165] width 142 height 29
click at [457, 184] on div "Vineyard/Block or Winery Type:" at bounding box center [753, 192] width 1450 height 24
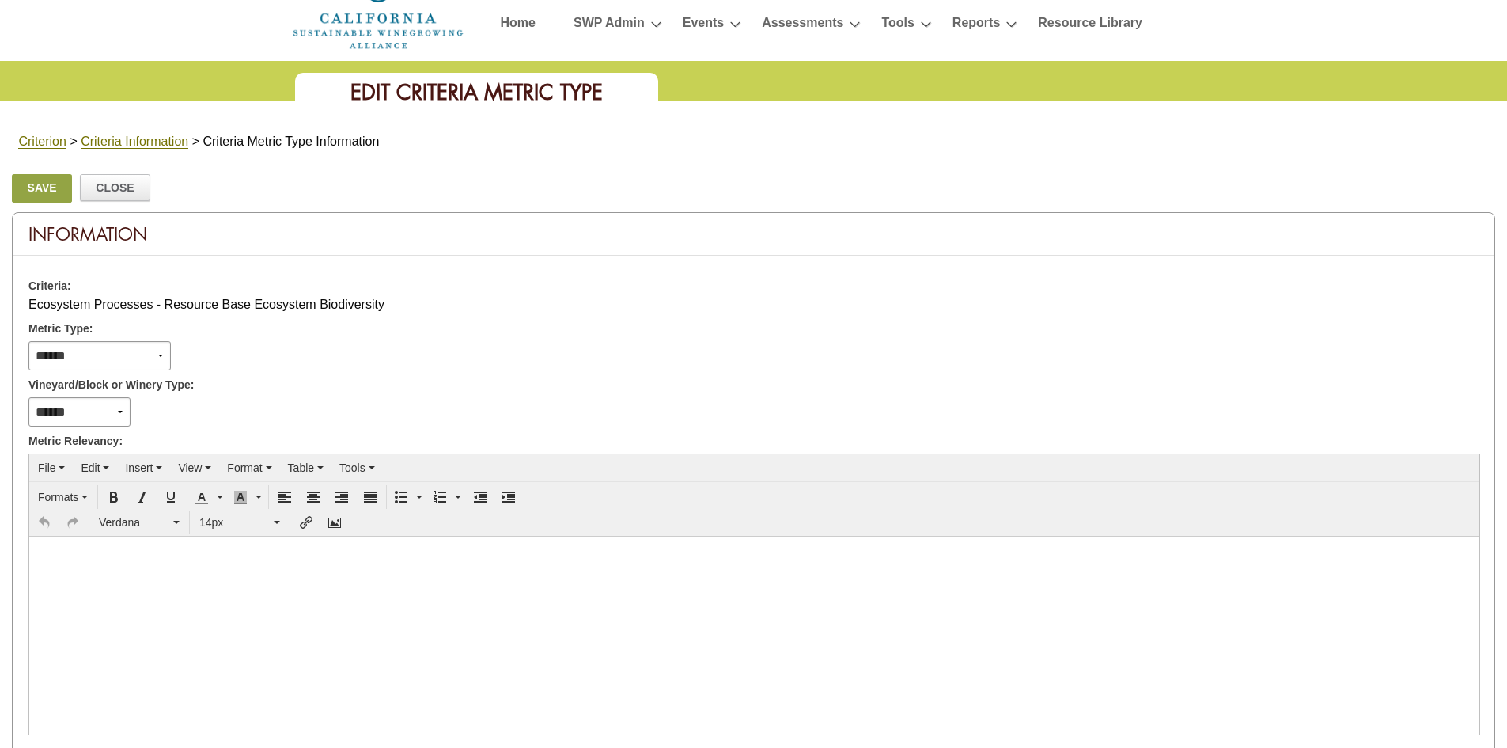
scroll to position [10, 0]
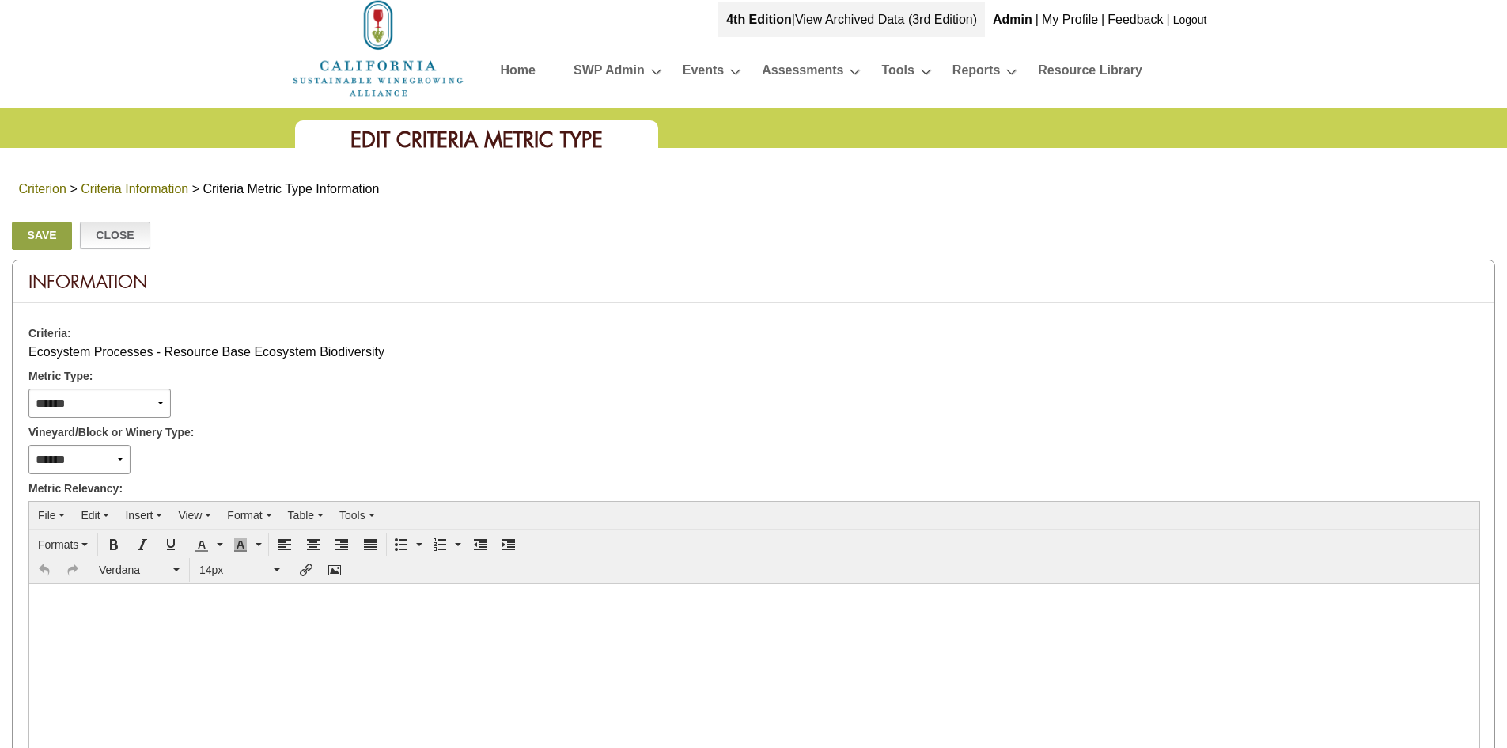
click at [147, 234] on link "Close" at bounding box center [115, 235] width 70 height 27
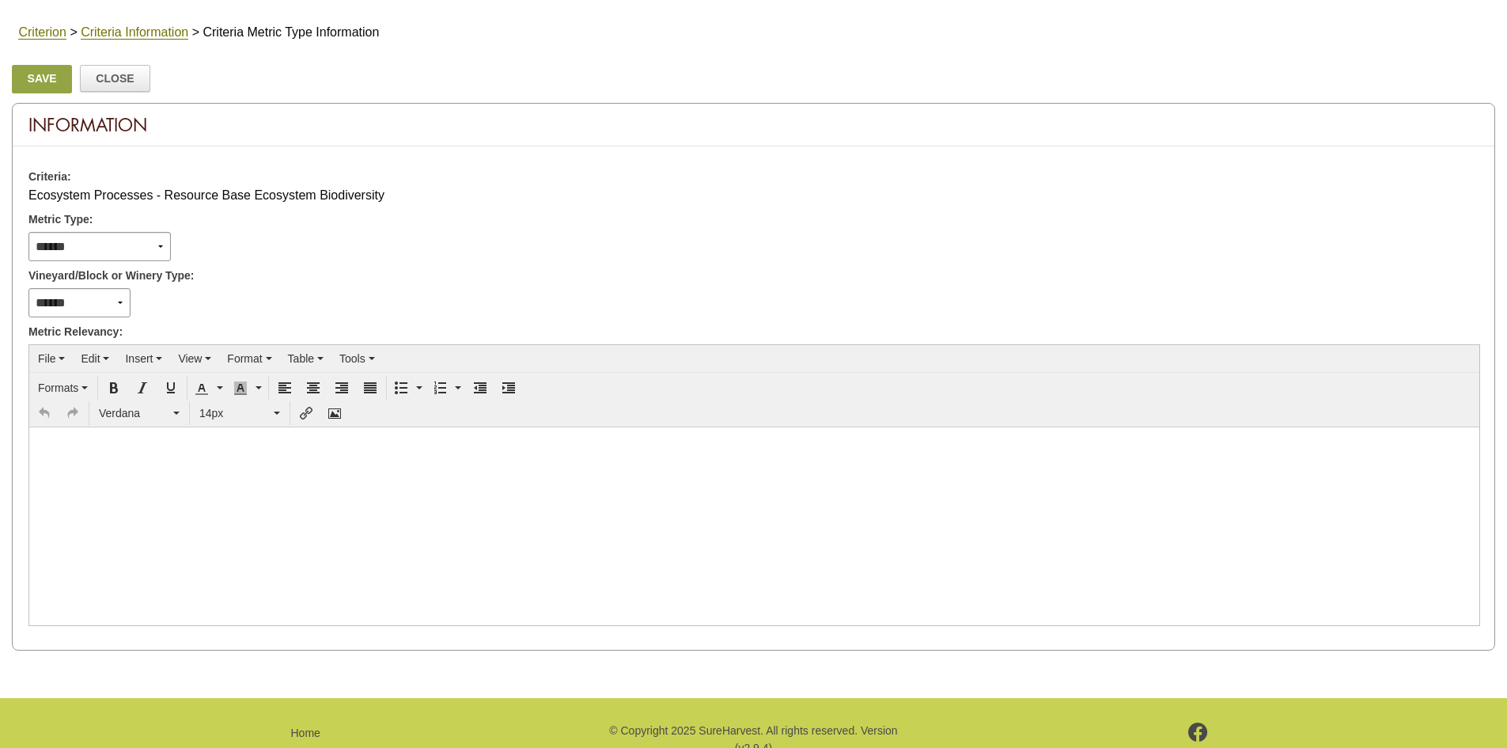
scroll to position [169, 0]
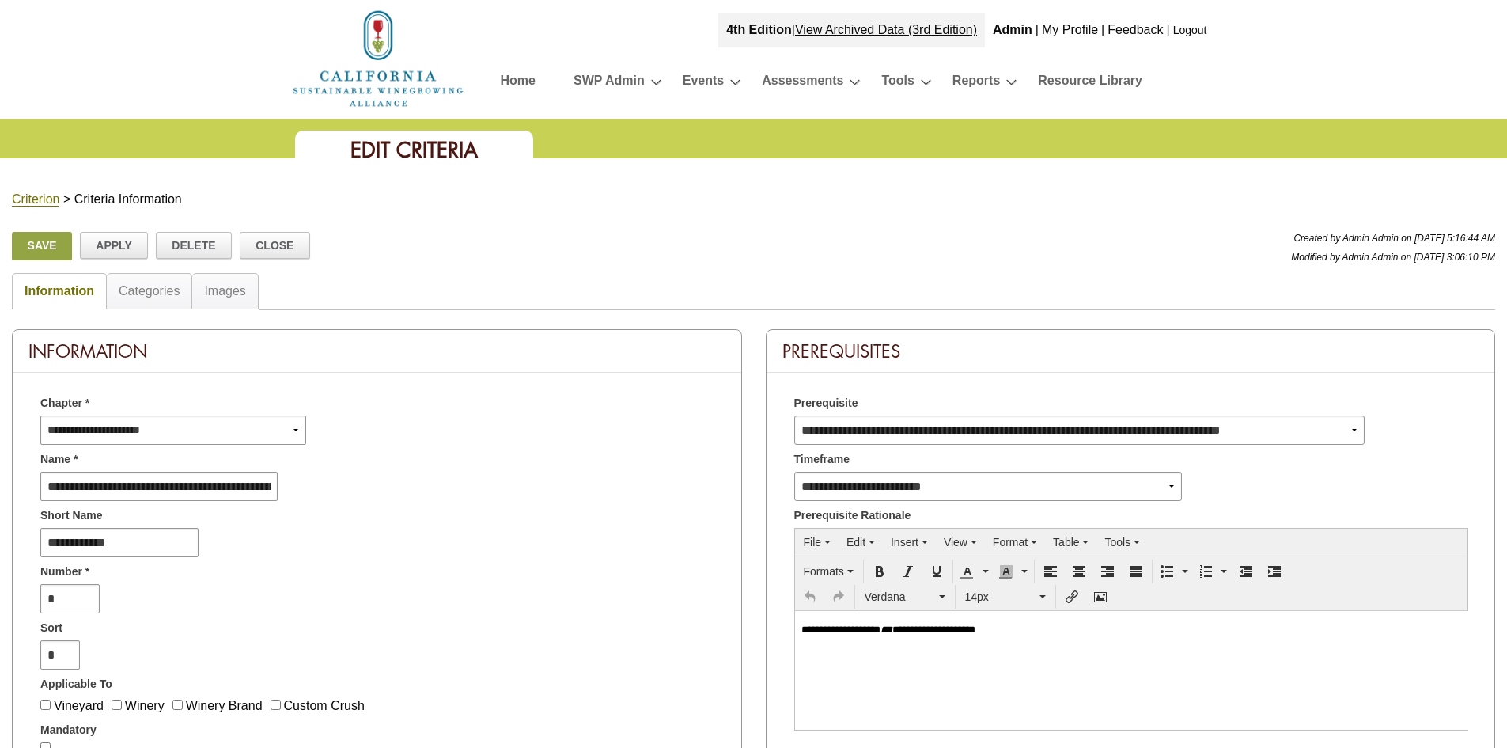
click at [831, 286] on td at bounding box center [877, 290] width 1237 height 40
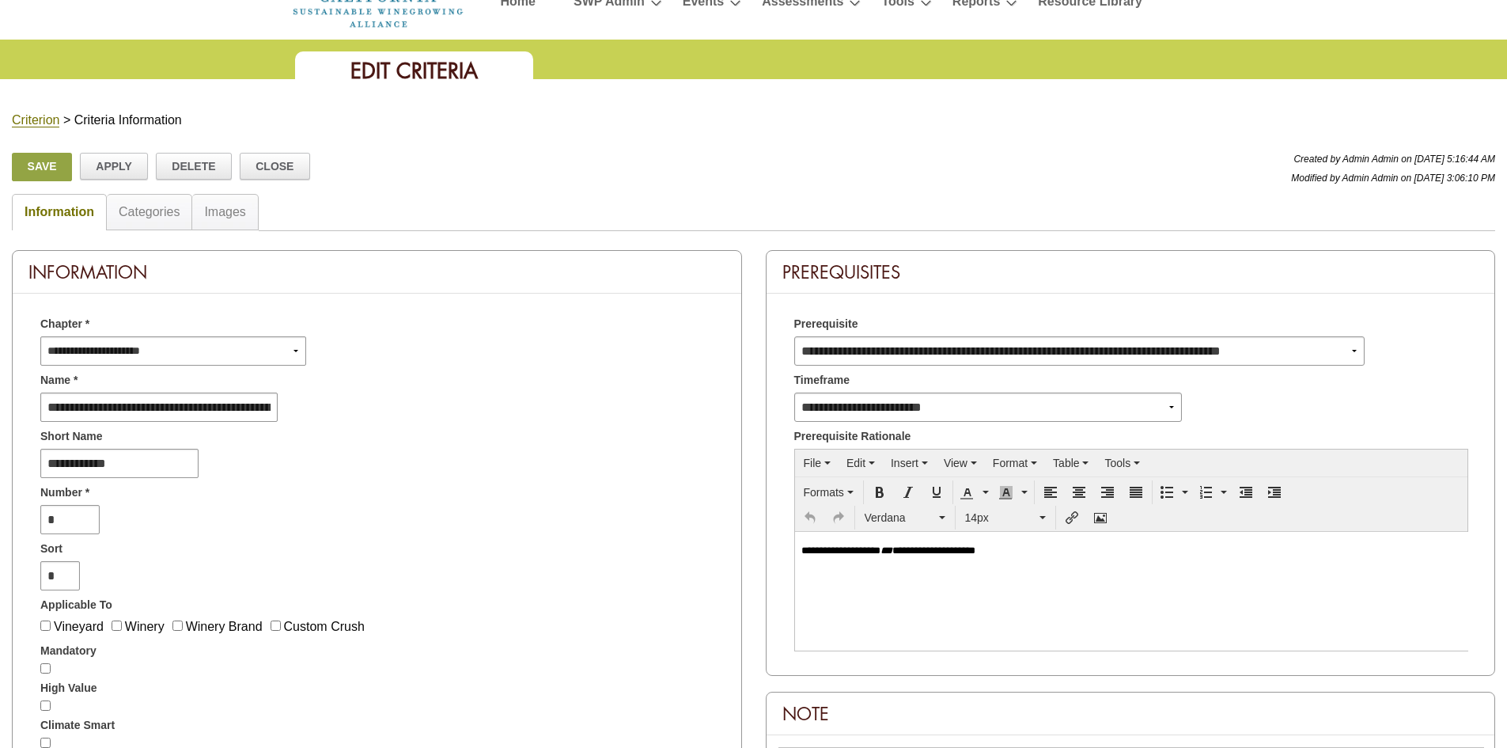
scroll to position [158, 0]
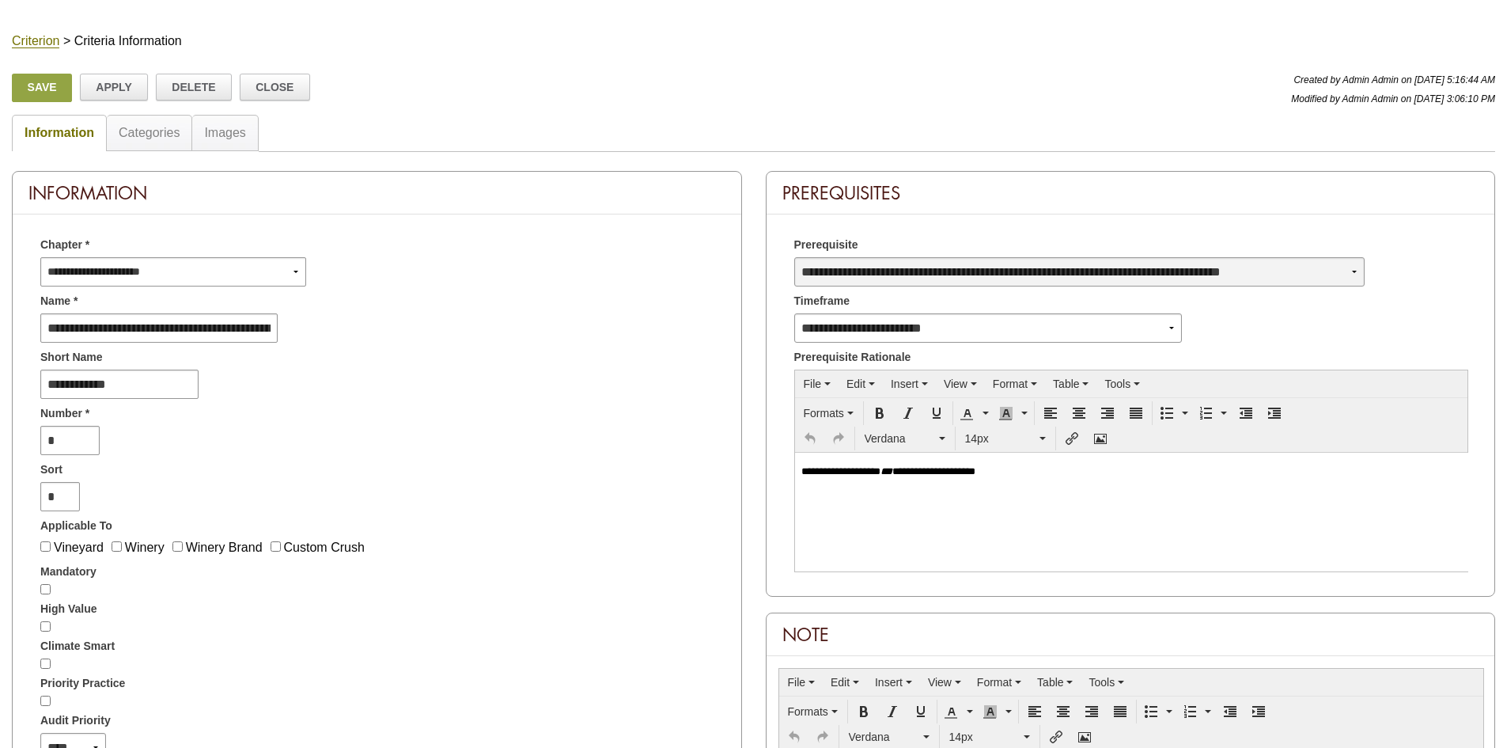
click at [1346, 277] on select "**********" at bounding box center [1079, 271] width 571 height 29
click at [1138, 158] on table "Information Categories Images" at bounding box center [754, 141] width 1484 height 59
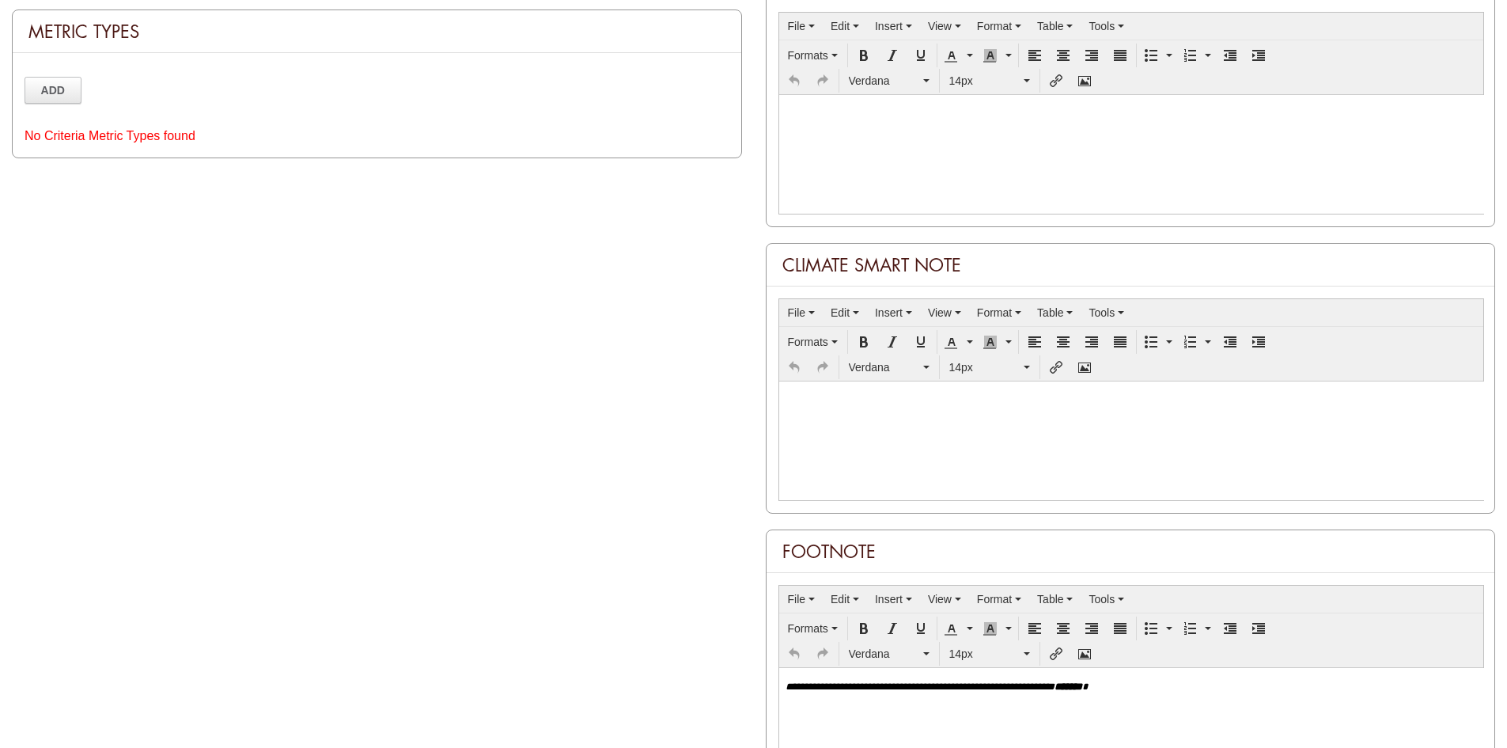
scroll to position [1108, 0]
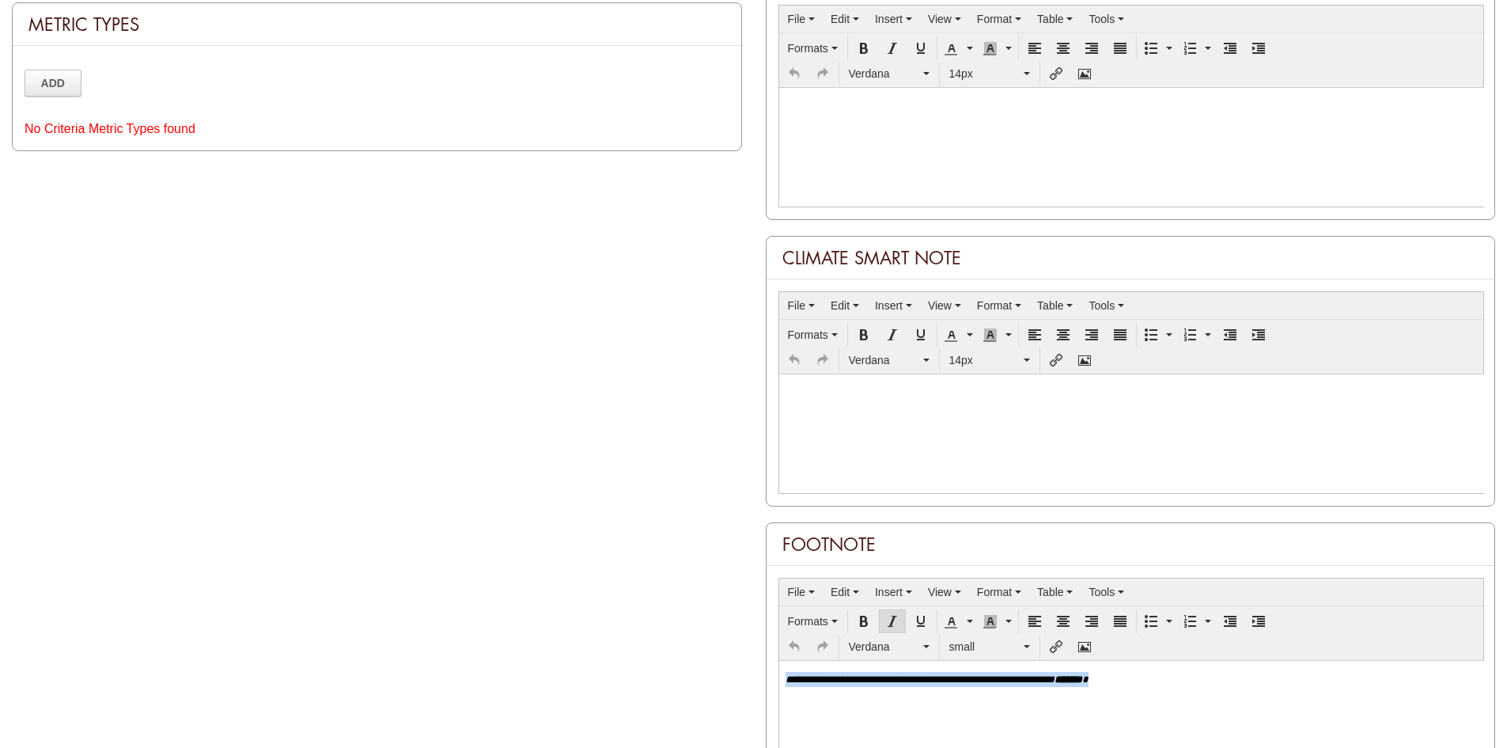
drag, startPoint x: 1172, startPoint y: 707, endPoint x: 741, endPoint y: 643, distance: 436.0
click at [779, 660] on html "**********" at bounding box center [1131, 678] width 705 height 37
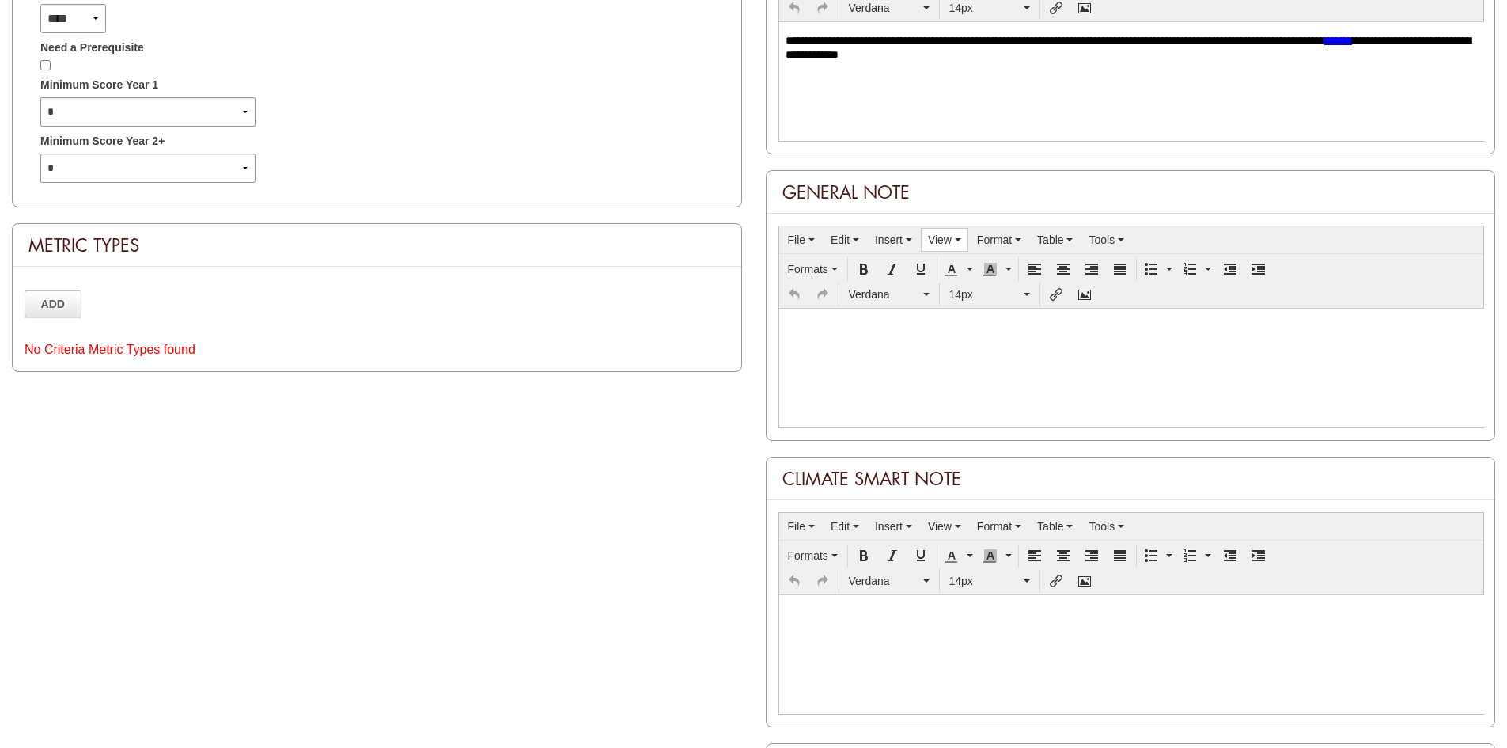
scroll to position [870, 0]
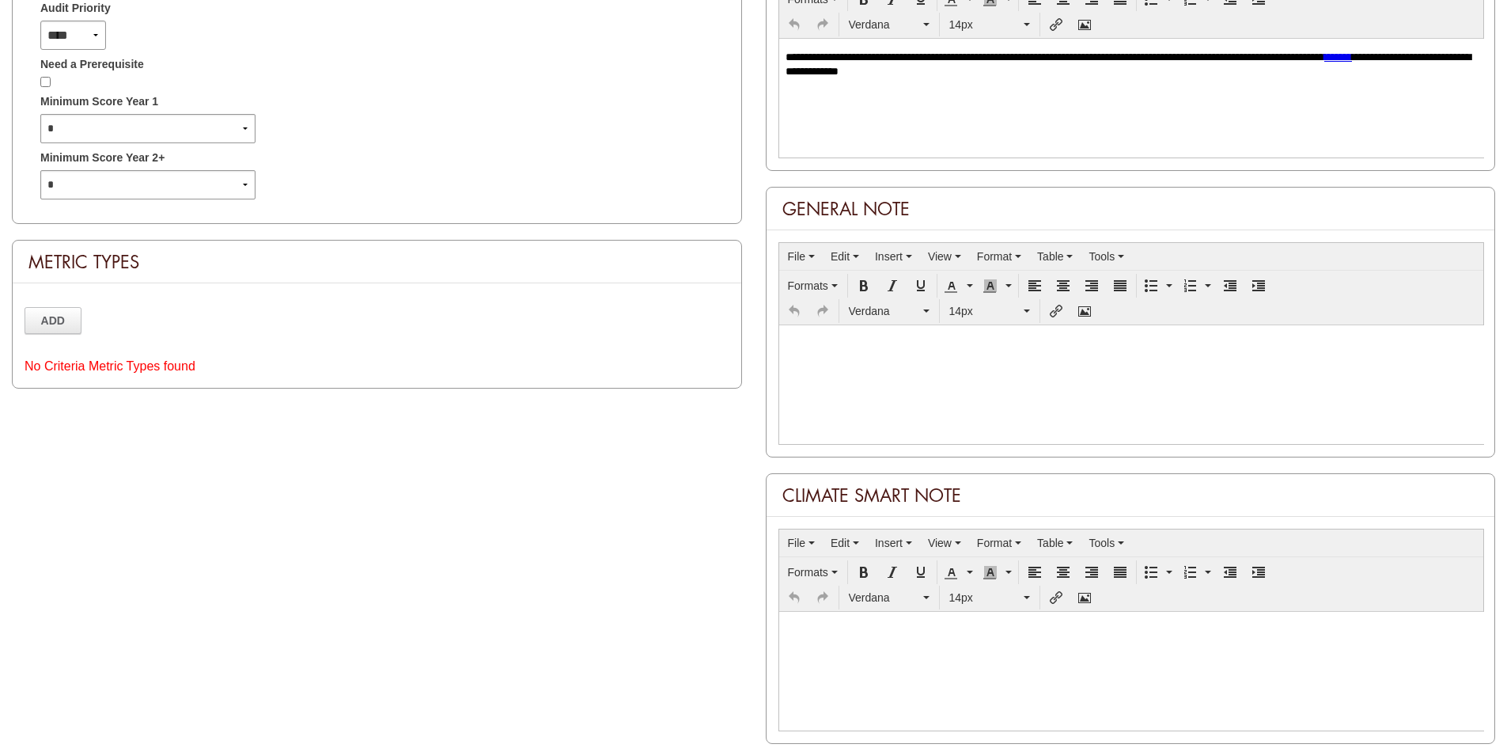
click at [962, 89] on html "**********" at bounding box center [1131, 63] width 705 height 51
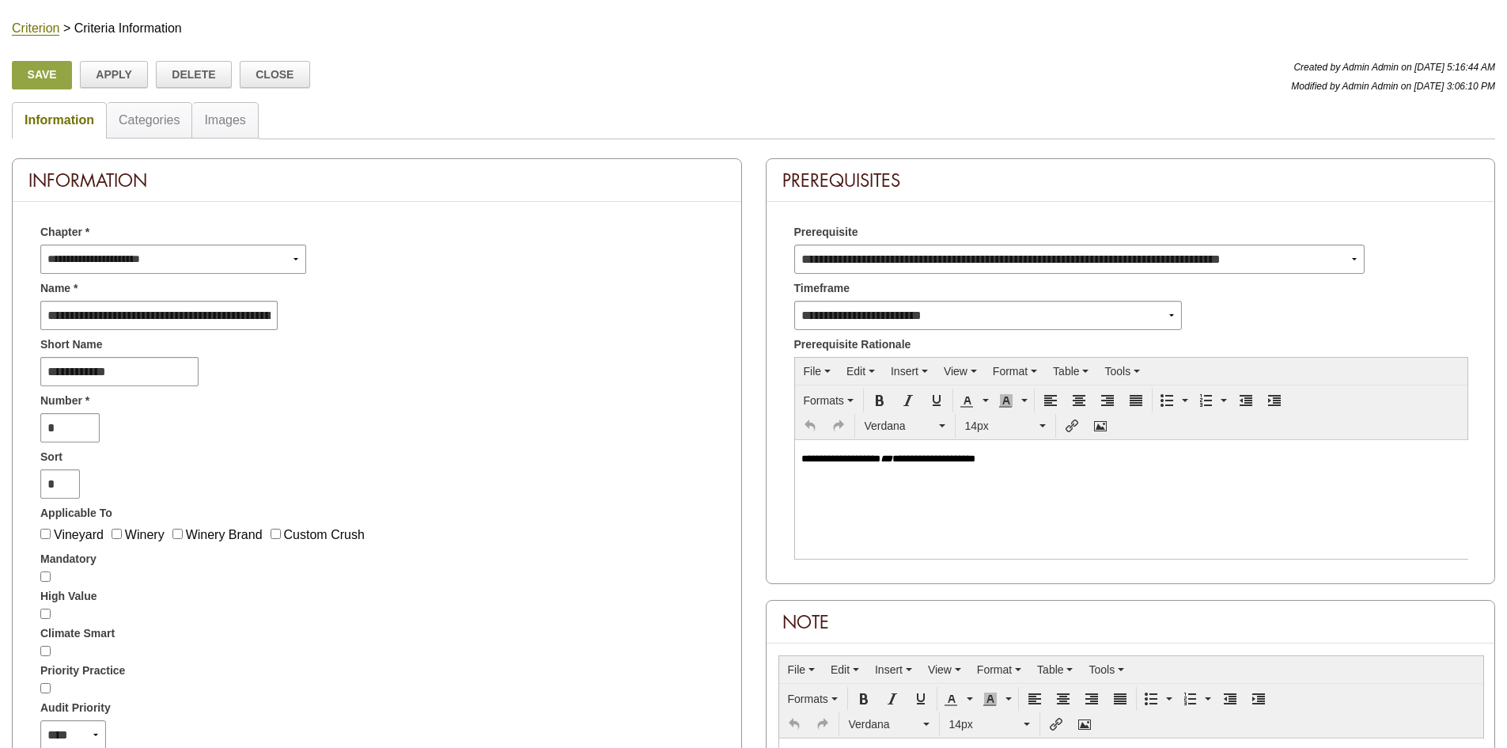
scroll to position [158, 0]
